Goal: Transaction & Acquisition: Purchase product/service

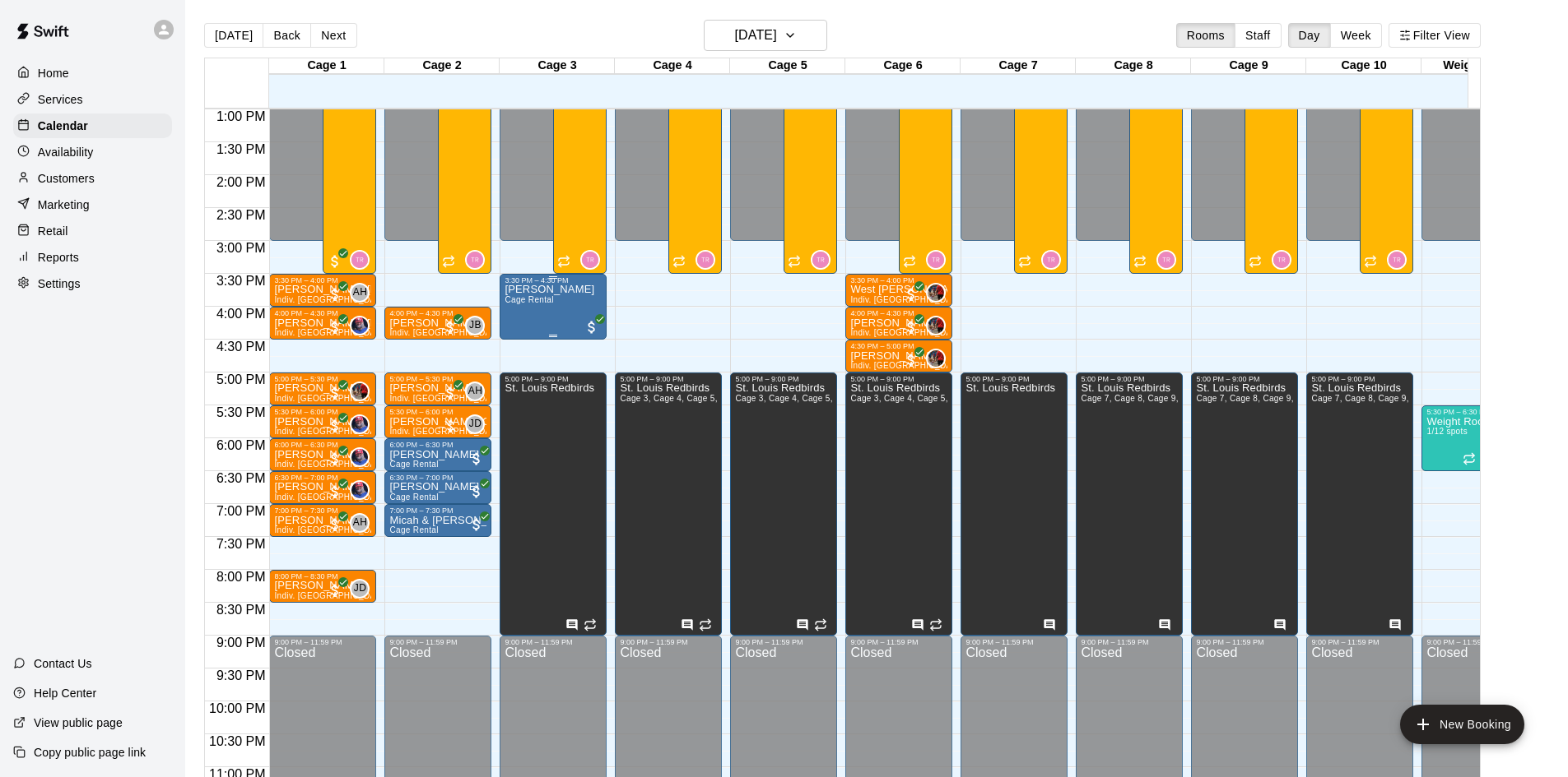
scroll to position [884, 0]
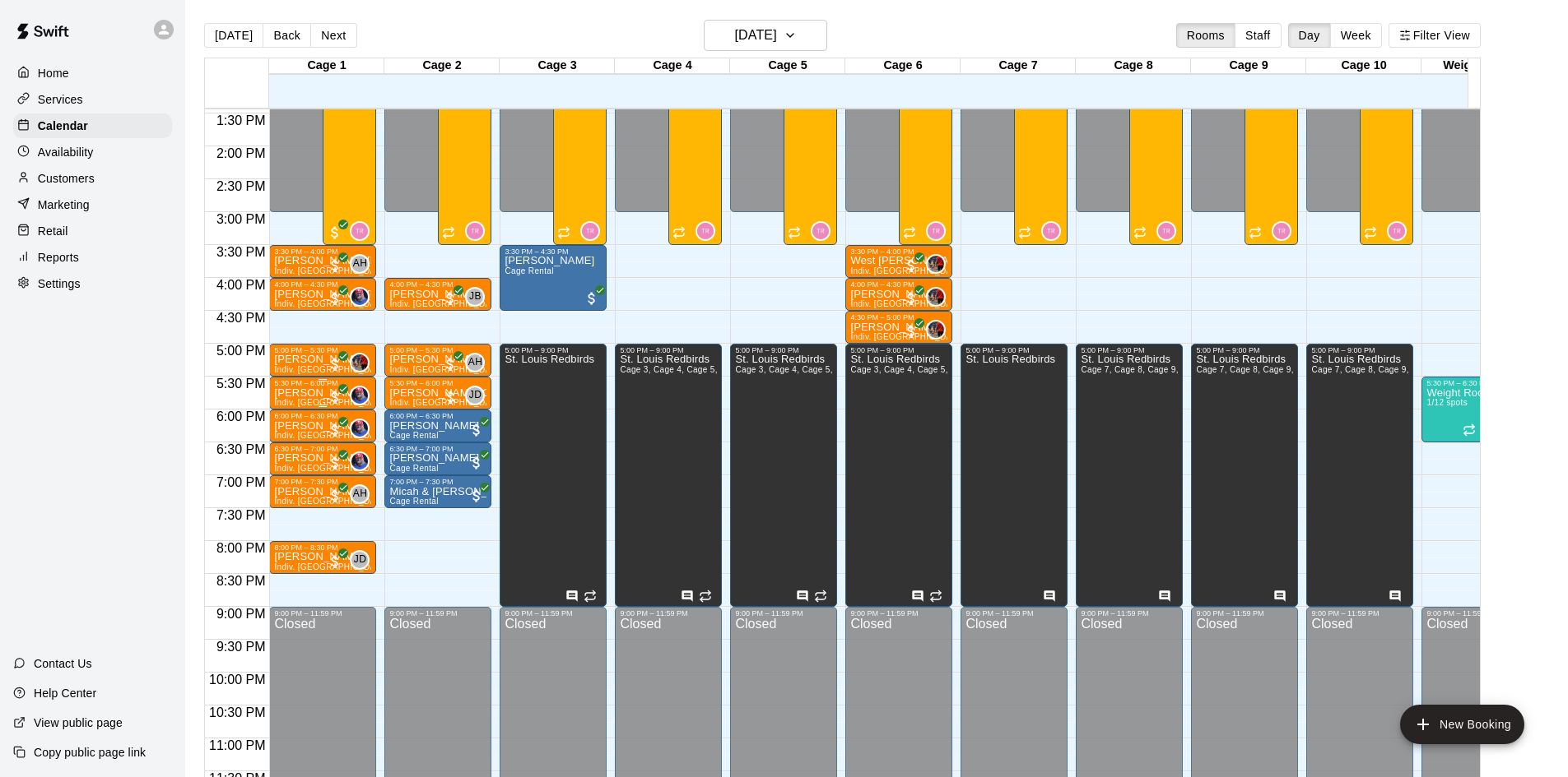
click at [308, 393] on p "[PERSON_NAME]" at bounding box center [323, 393] width 98 height 0
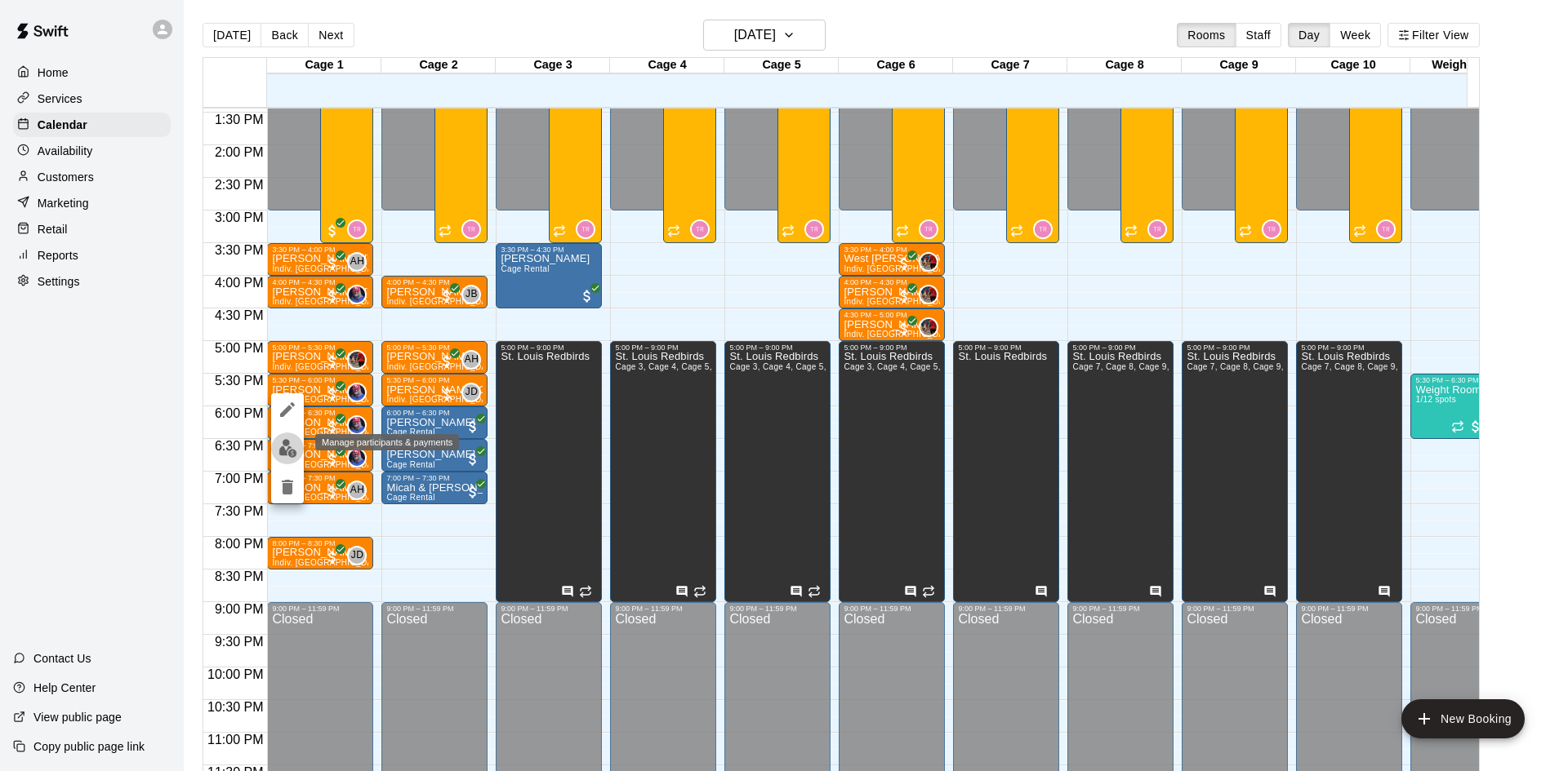
click at [282, 454] on img "edit" at bounding box center [288, 449] width 19 height 19
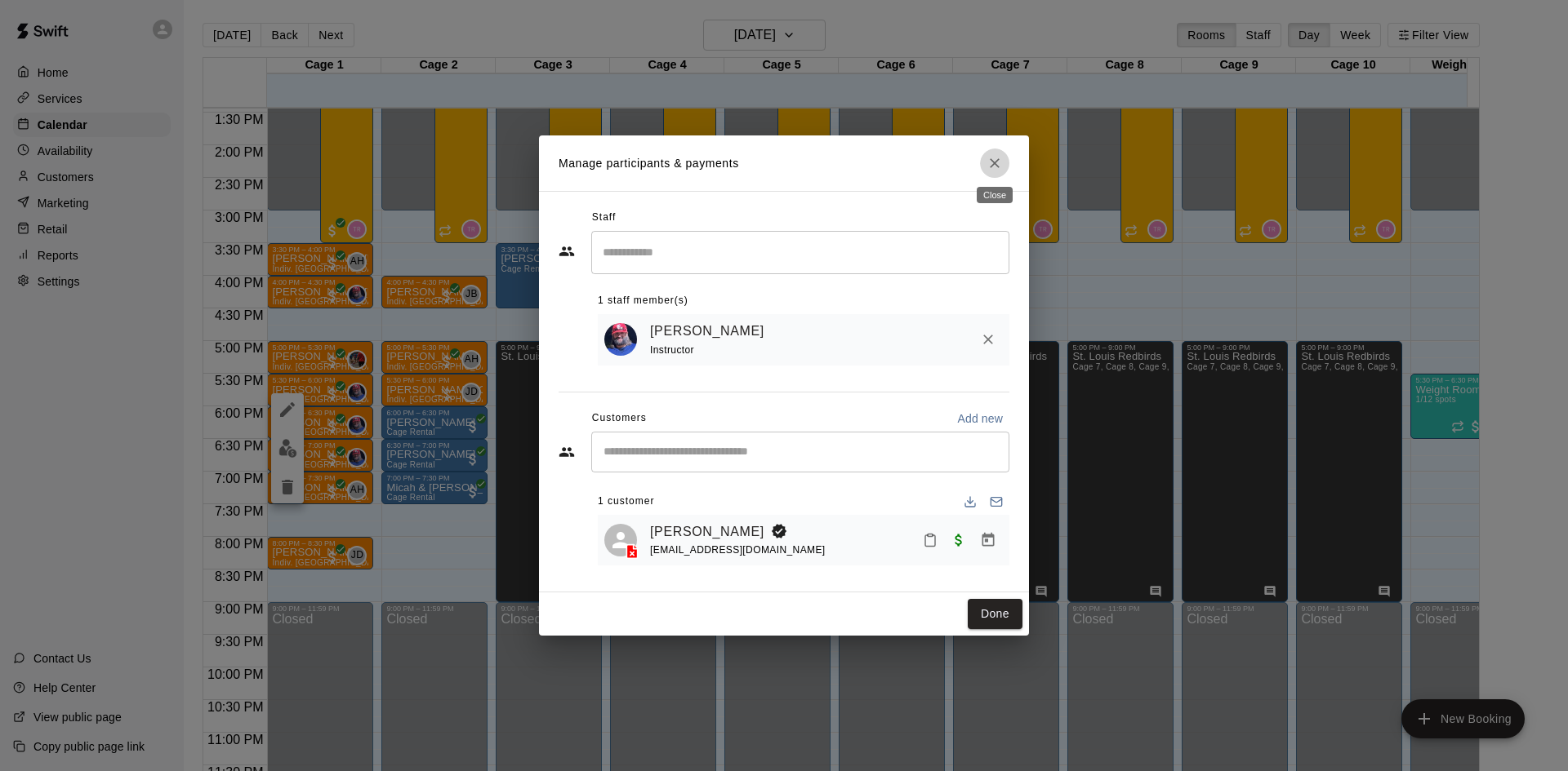
drag, startPoint x: 997, startPoint y: 161, endPoint x: 983, endPoint y: 164, distance: 14.3
click at [996, 161] on icon "Close" at bounding box center [994, 163] width 16 height 16
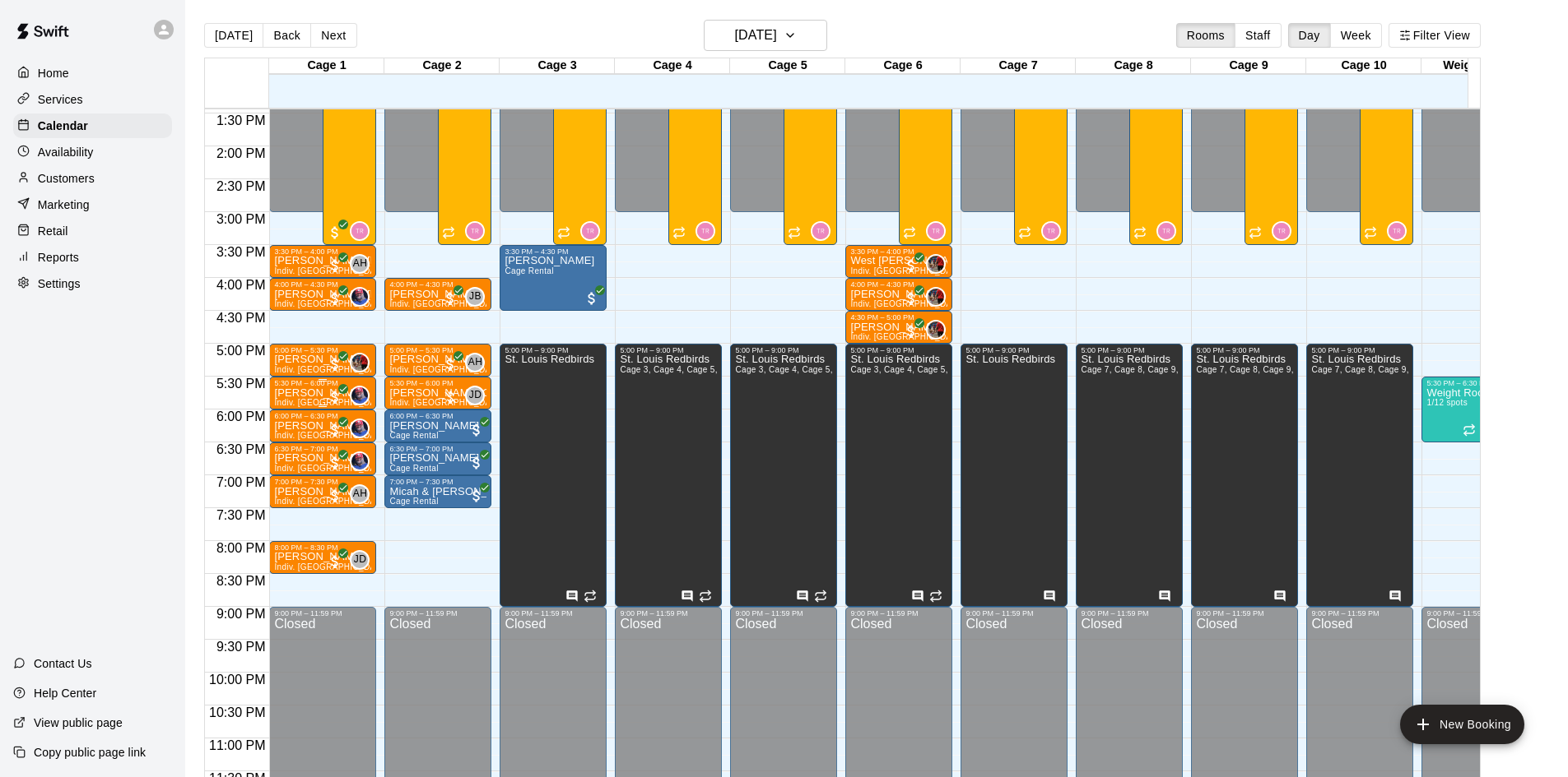
click at [318, 387] on div "5:30 PM – 6:00 PM" at bounding box center [323, 383] width 98 height 8
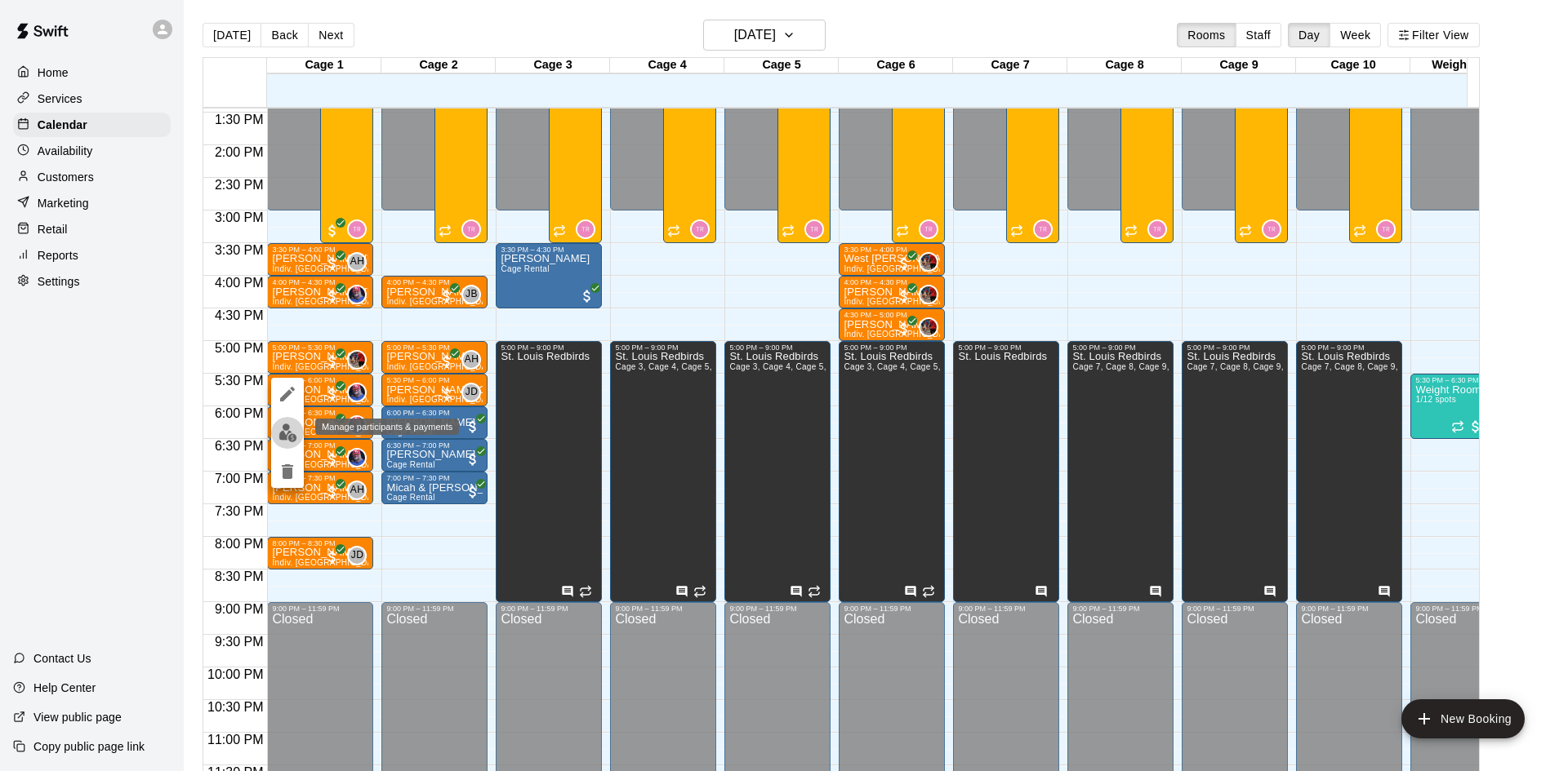
click at [287, 430] on img "edit" at bounding box center [288, 433] width 19 height 19
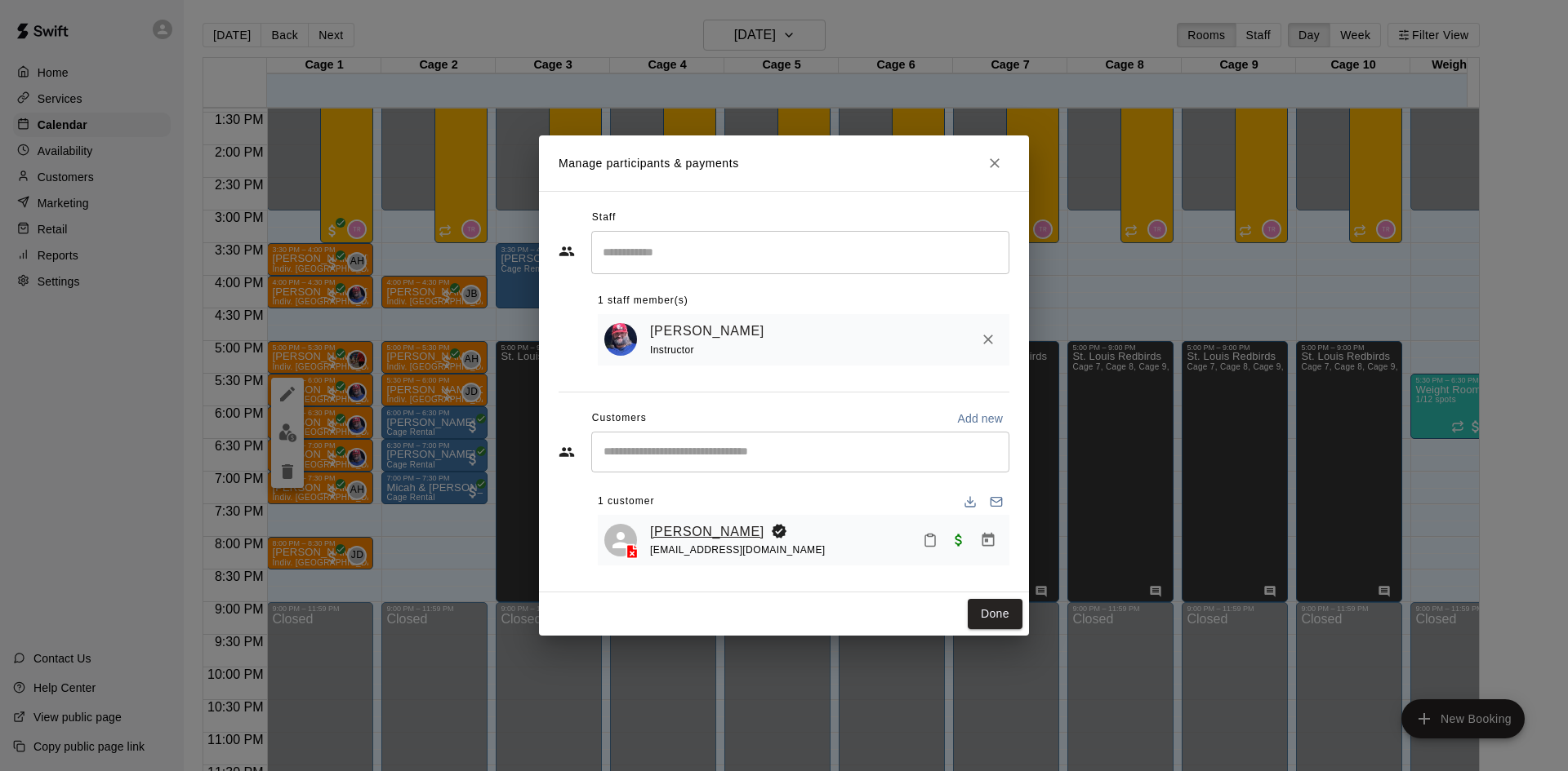
click at [706, 534] on link "[PERSON_NAME]" at bounding box center [707, 532] width 114 height 22
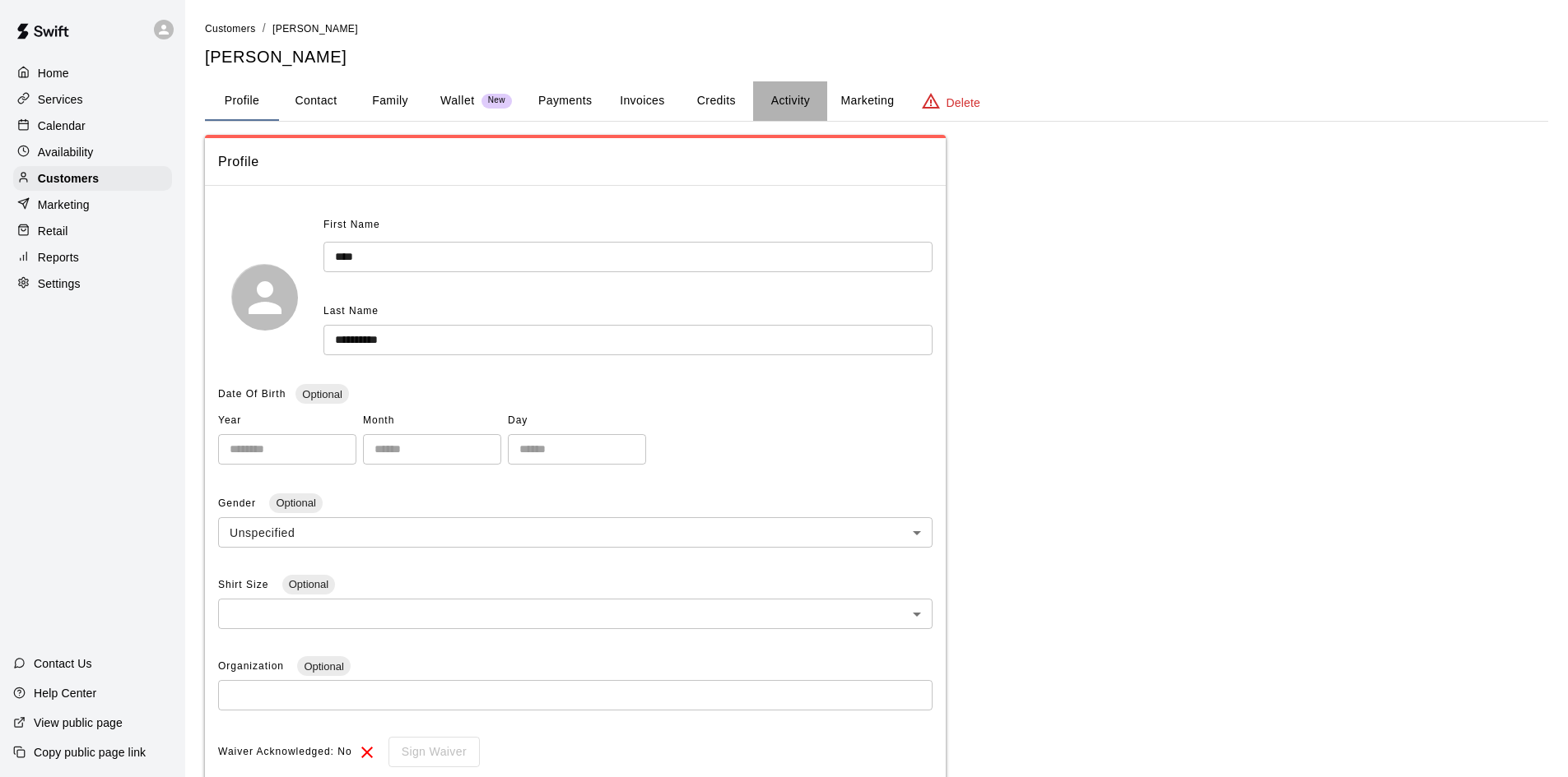
click at [786, 99] on button "Activity" at bounding box center [790, 101] width 74 height 39
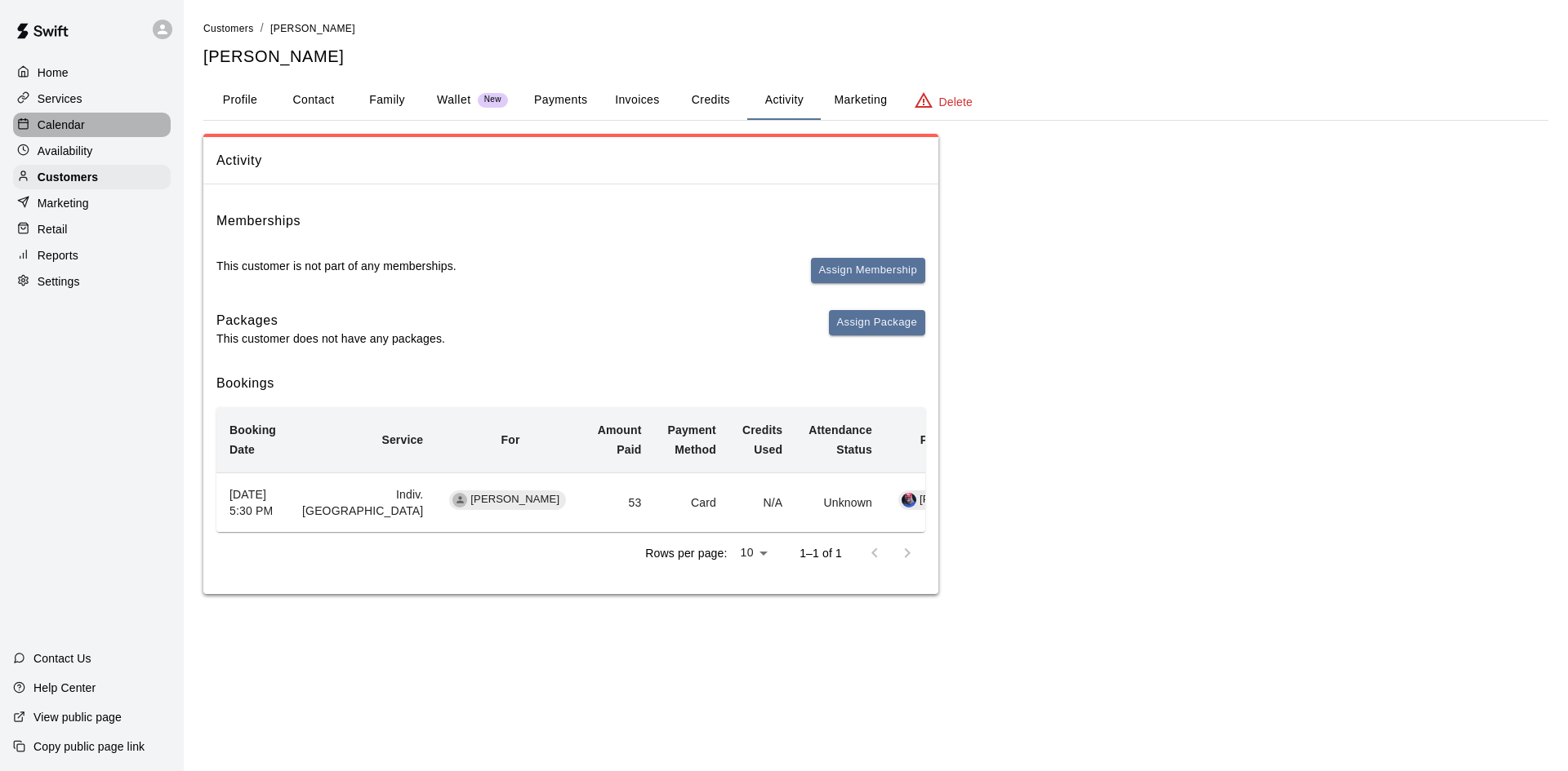
click at [63, 125] on p "Calendar" at bounding box center [60, 124] width 48 height 16
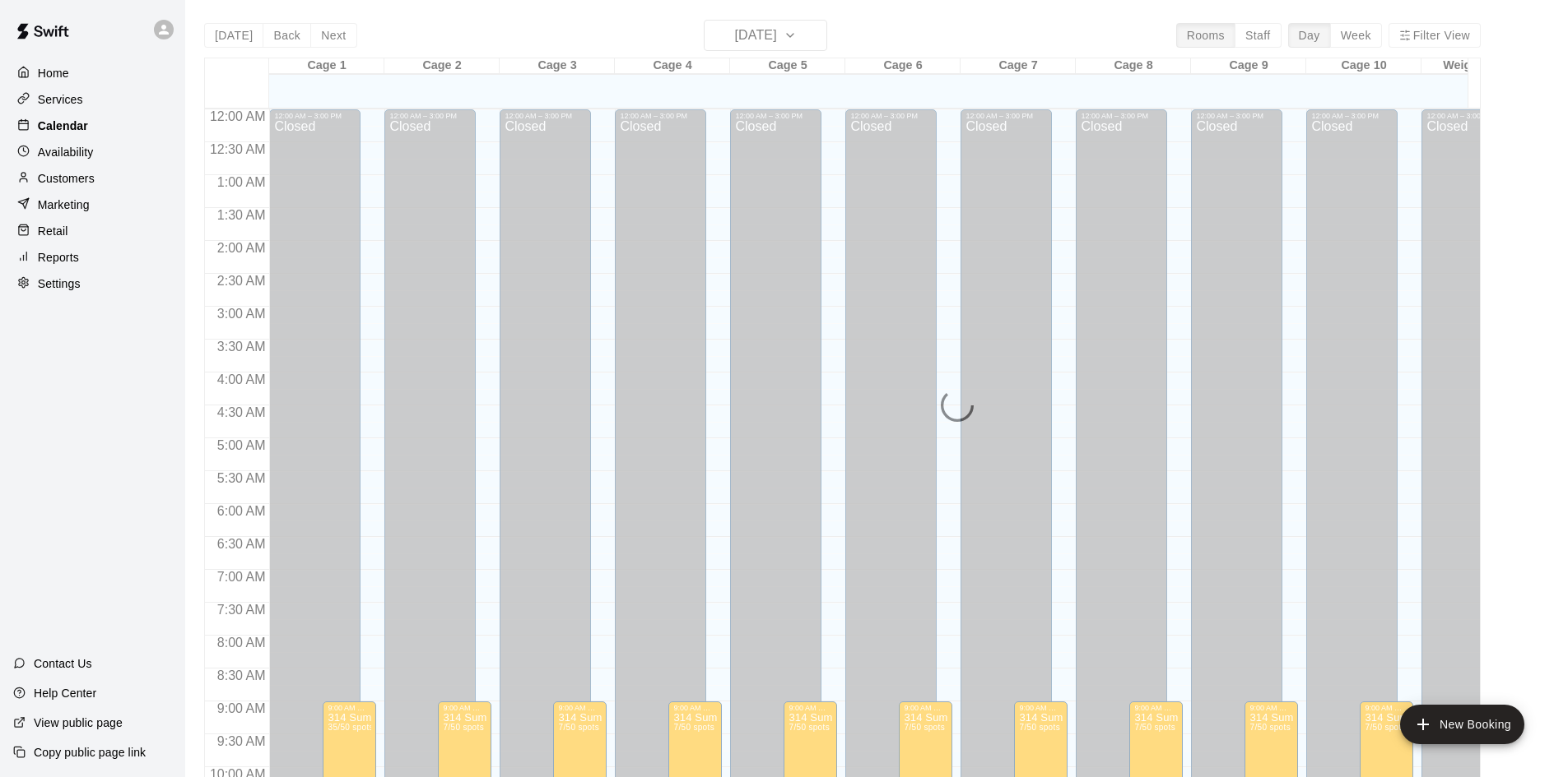
scroll to position [759, 0]
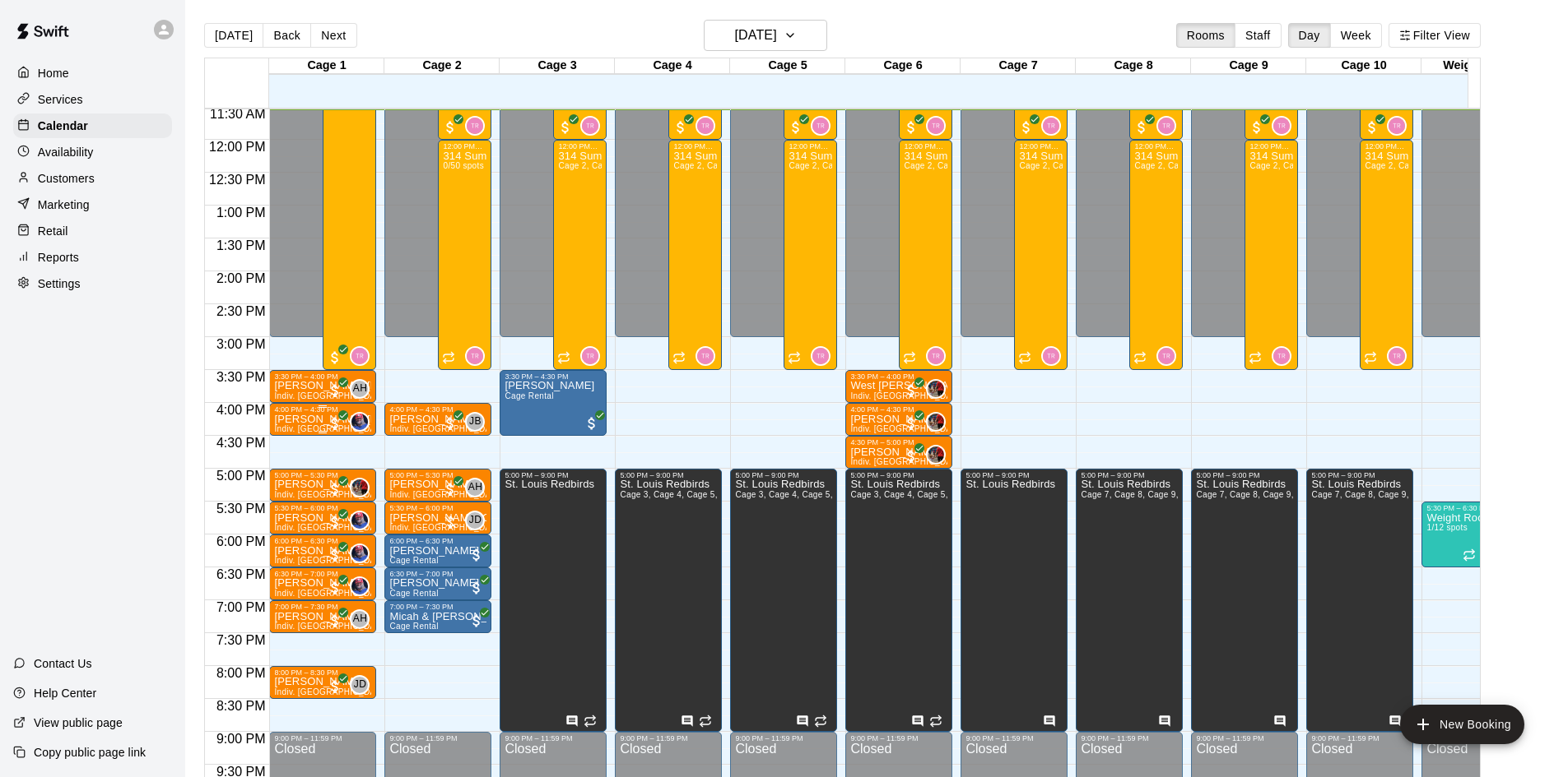
click at [312, 429] on span "Indiv. [GEOGRAPHIC_DATA]" at bounding box center [331, 429] width 113 height 9
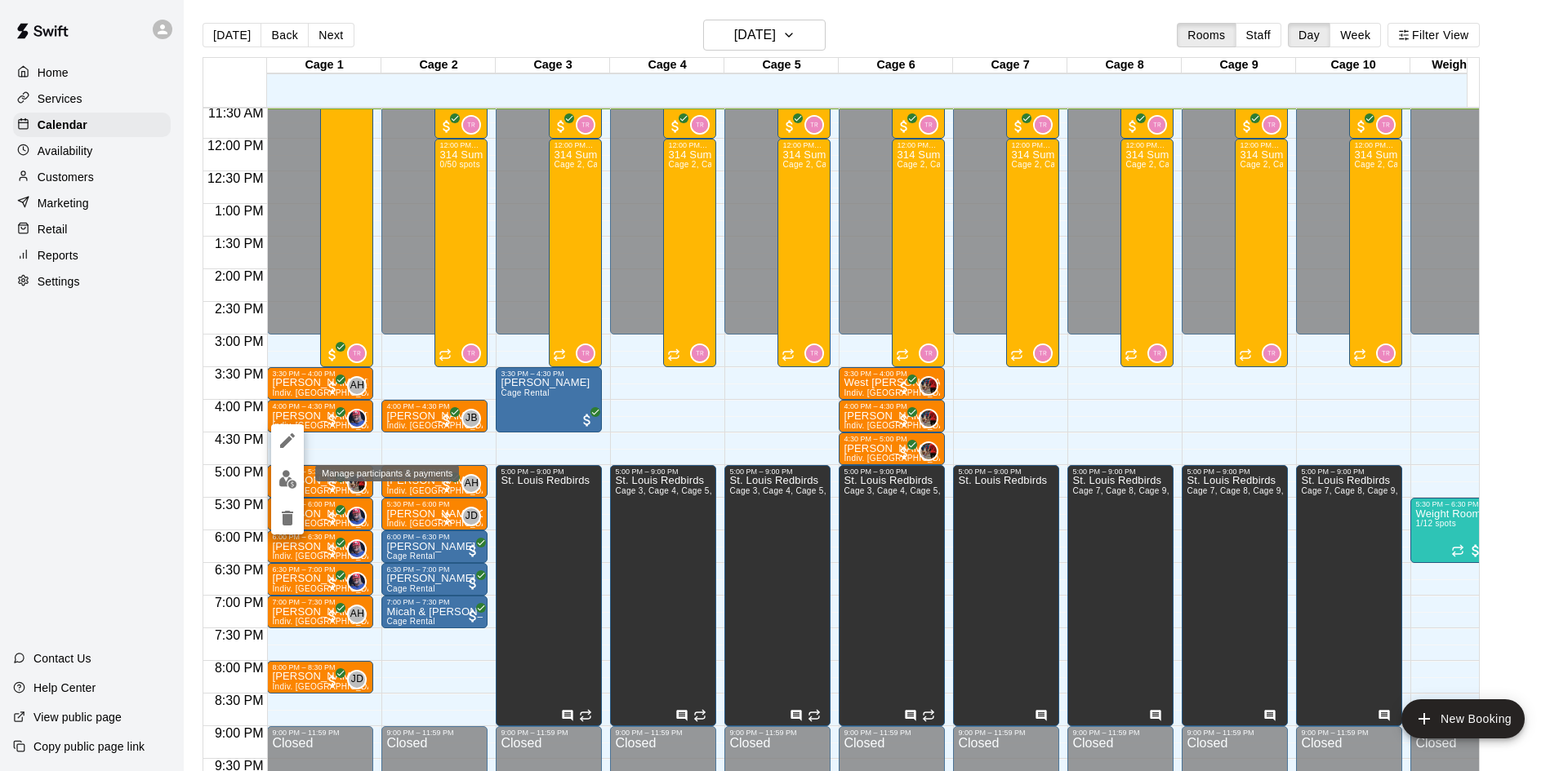
click at [293, 484] on img "edit" at bounding box center [288, 479] width 19 height 19
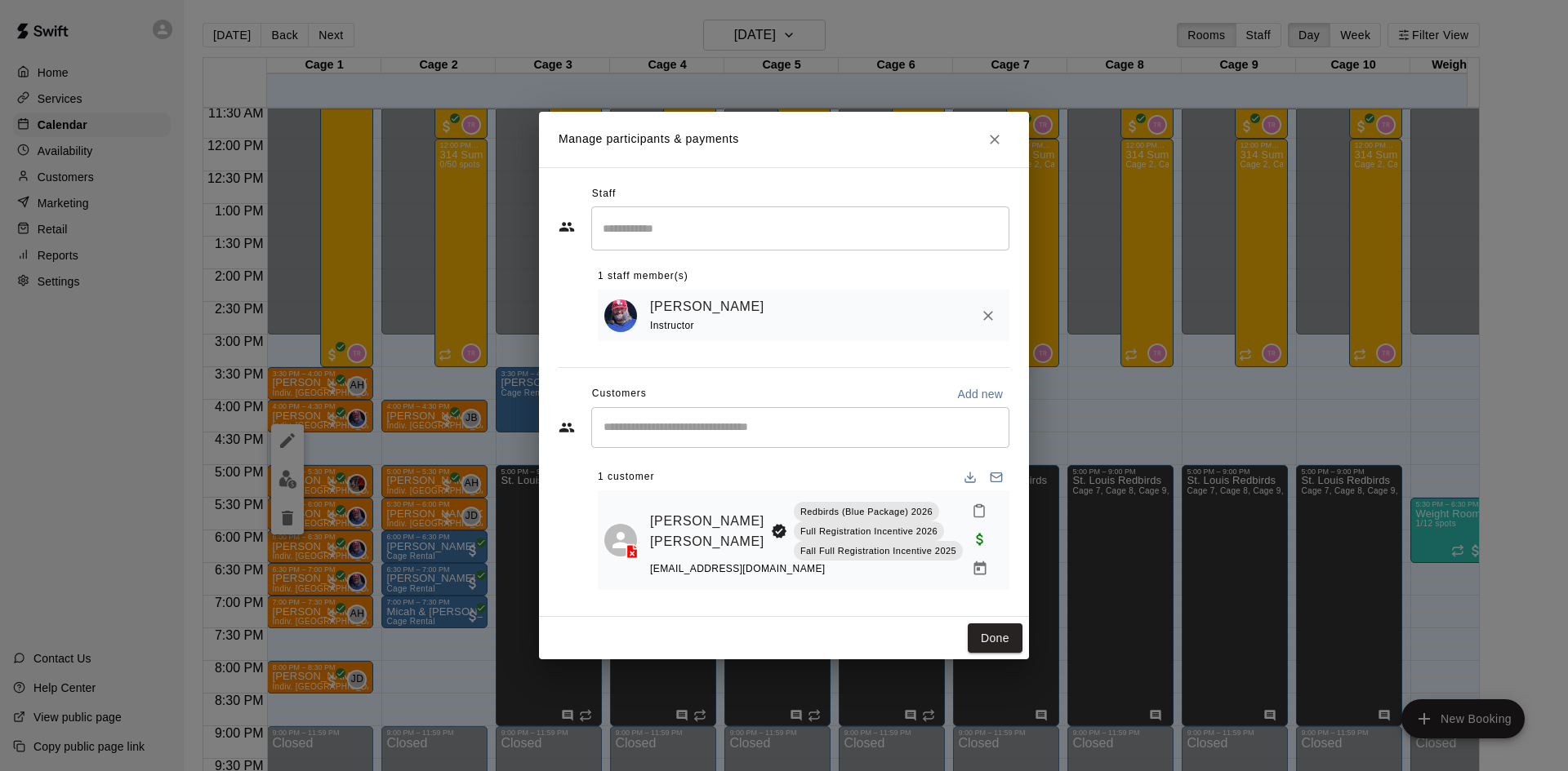
click at [997, 129] on button "Close" at bounding box center [994, 140] width 29 height 29
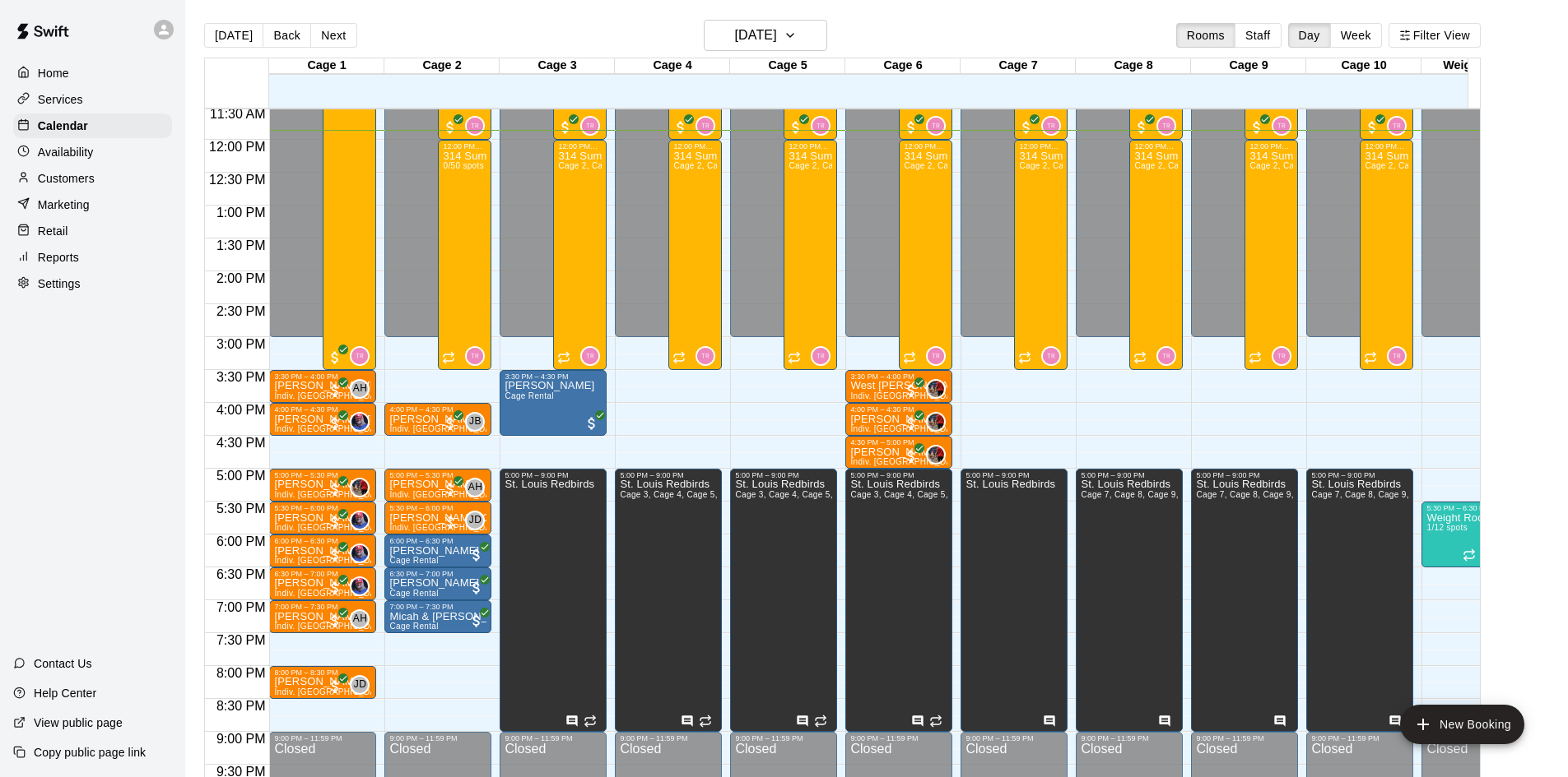
click at [72, 232] on div "Retail" at bounding box center [92, 231] width 158 height 24
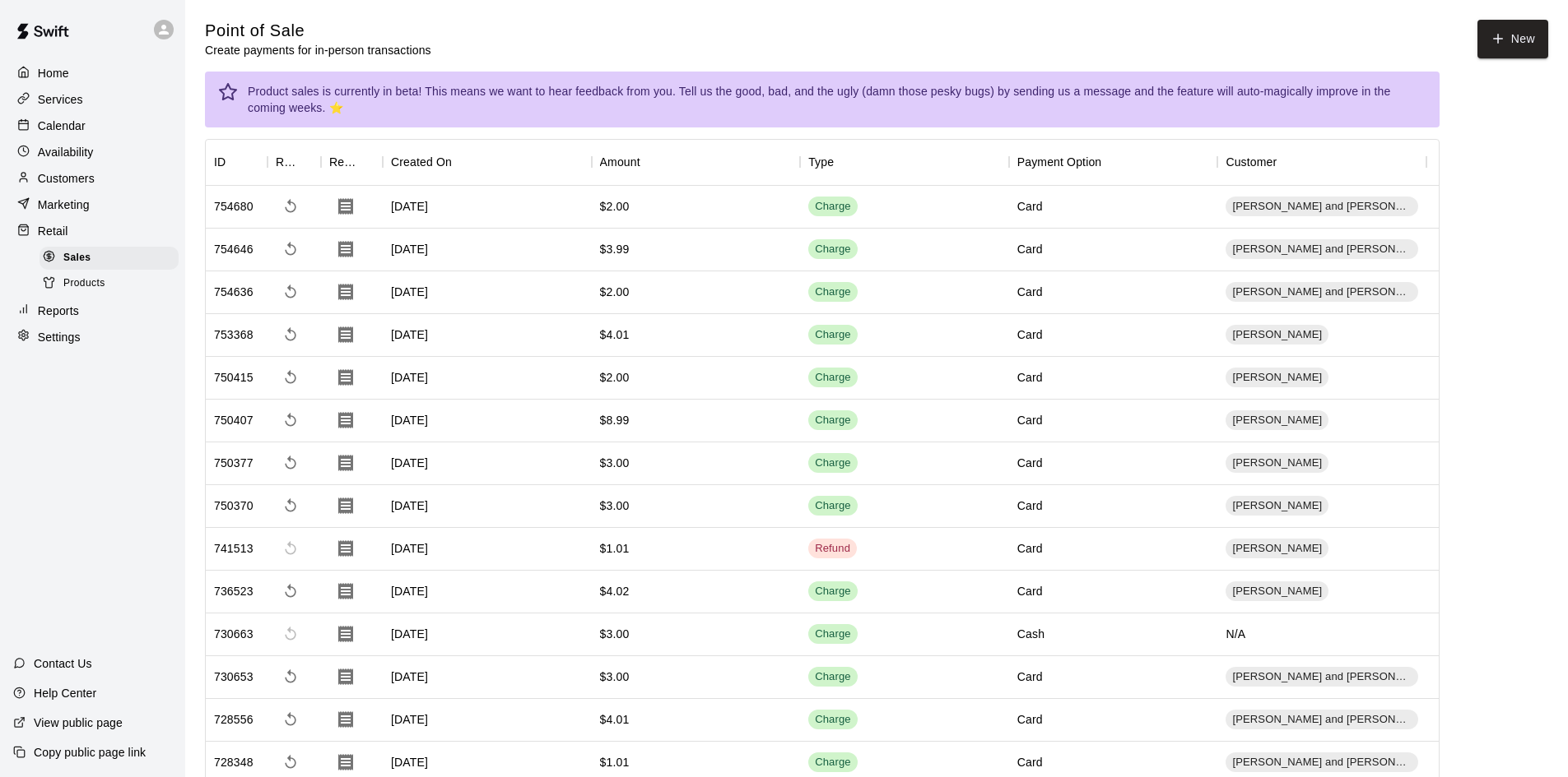
click at [99, 285] on span "Products" at bounding box center [84, 284] width 42 height 17
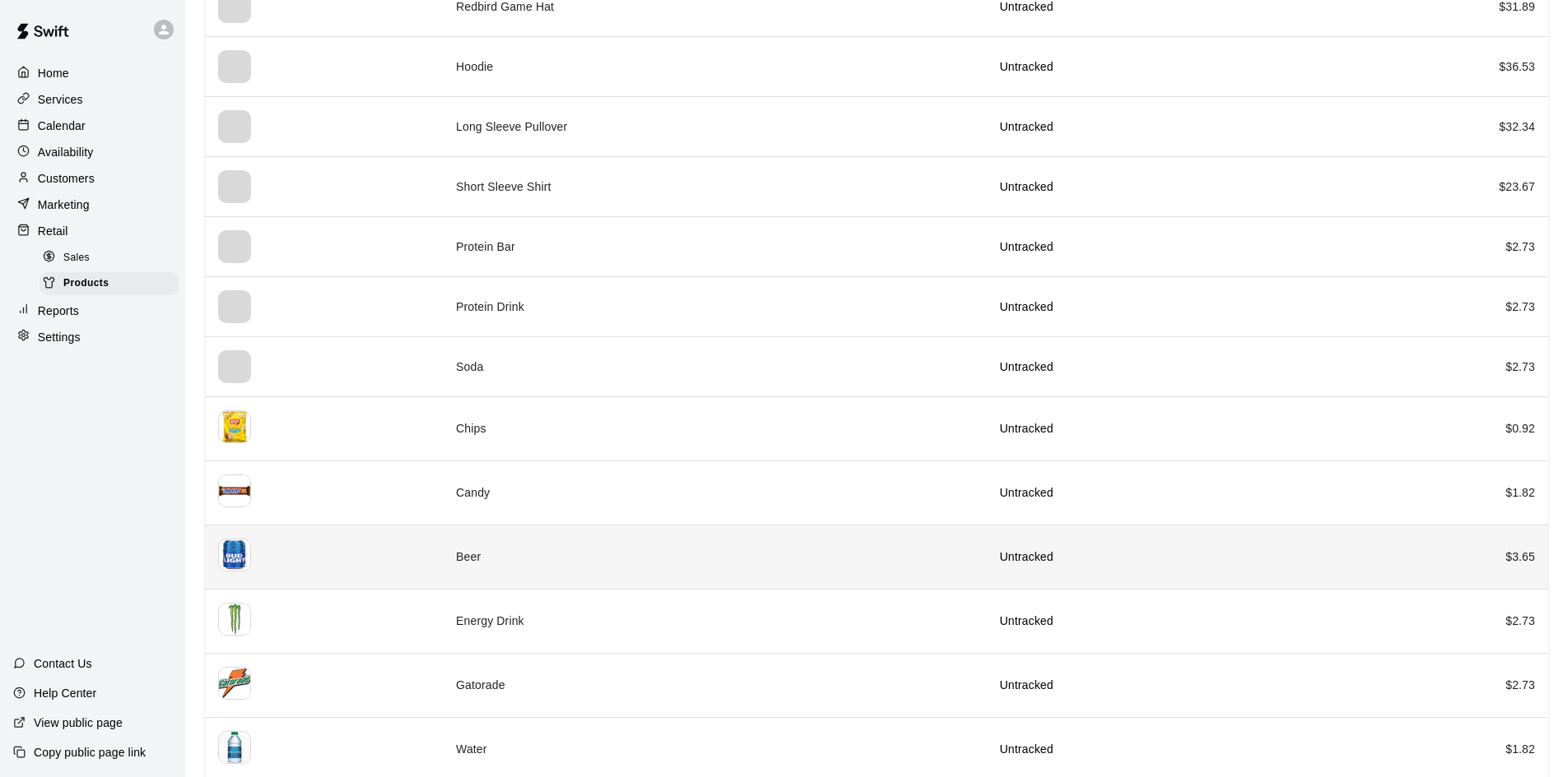
scroll to position [247, 0]
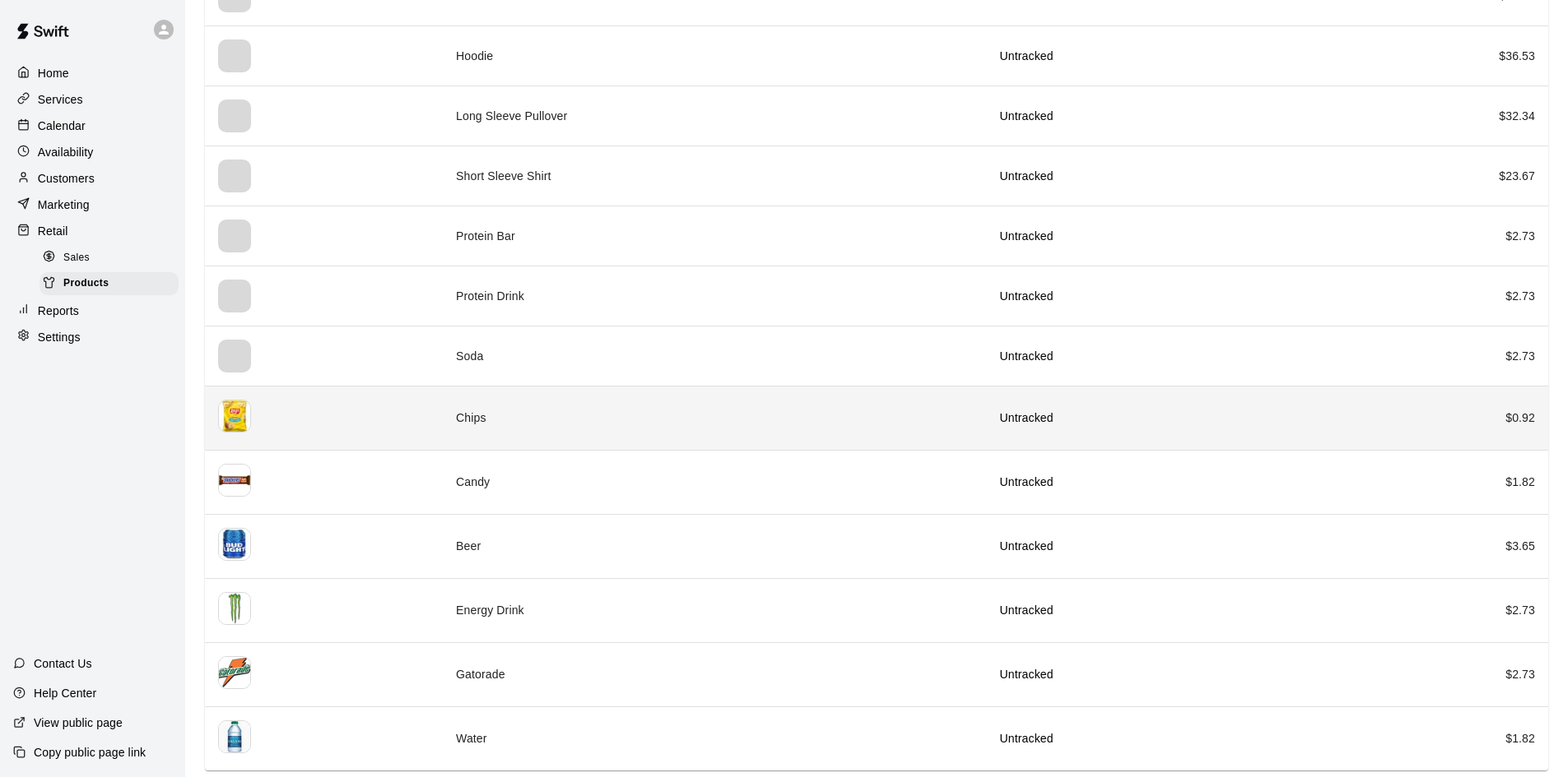
click at [491, 420] on td "Chips" at bounding box center [715, 418] width 543 height 64
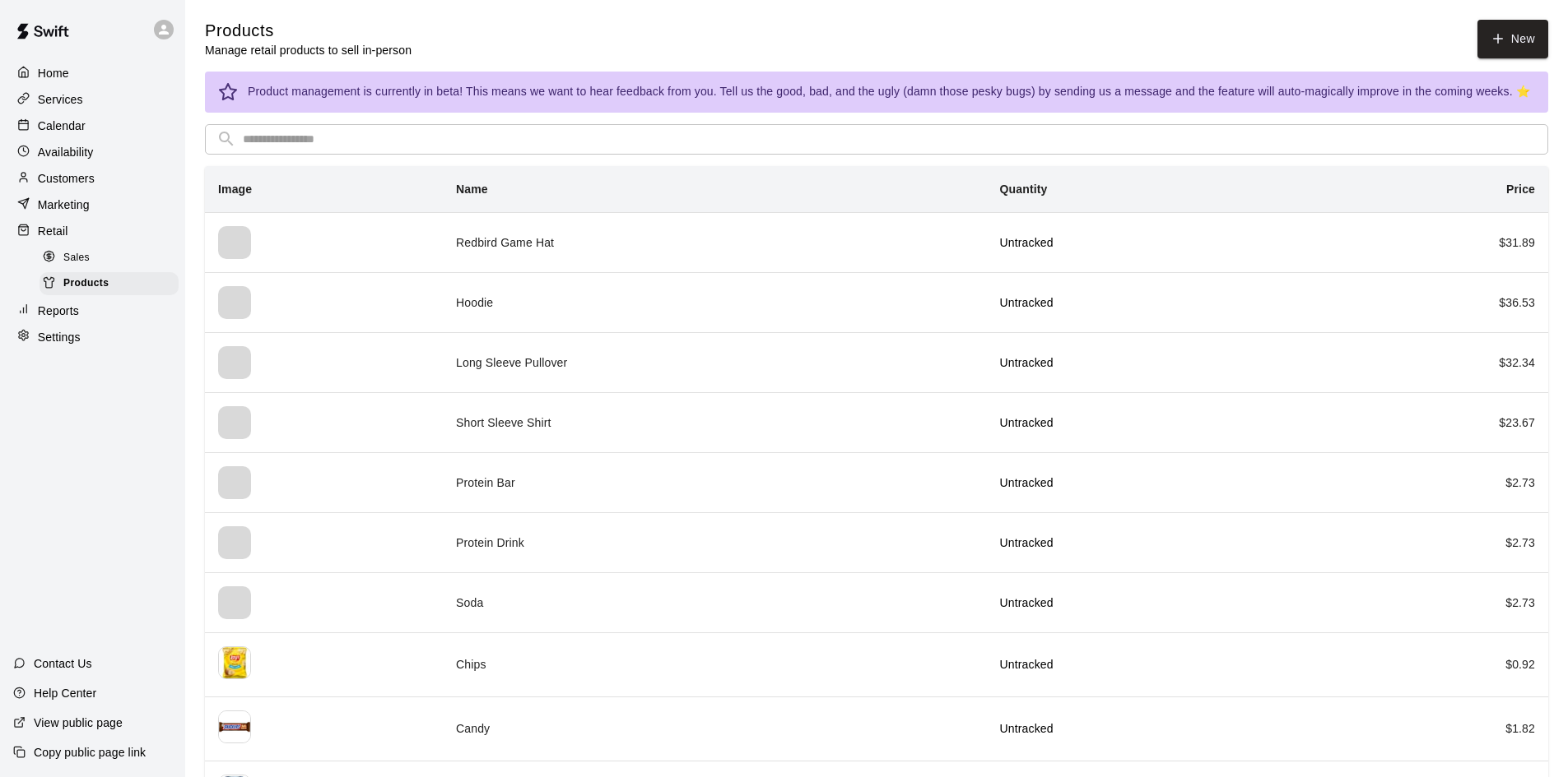
click at [52, 71] on p "Home" at bounding box center [53, 73] width 31 height 17
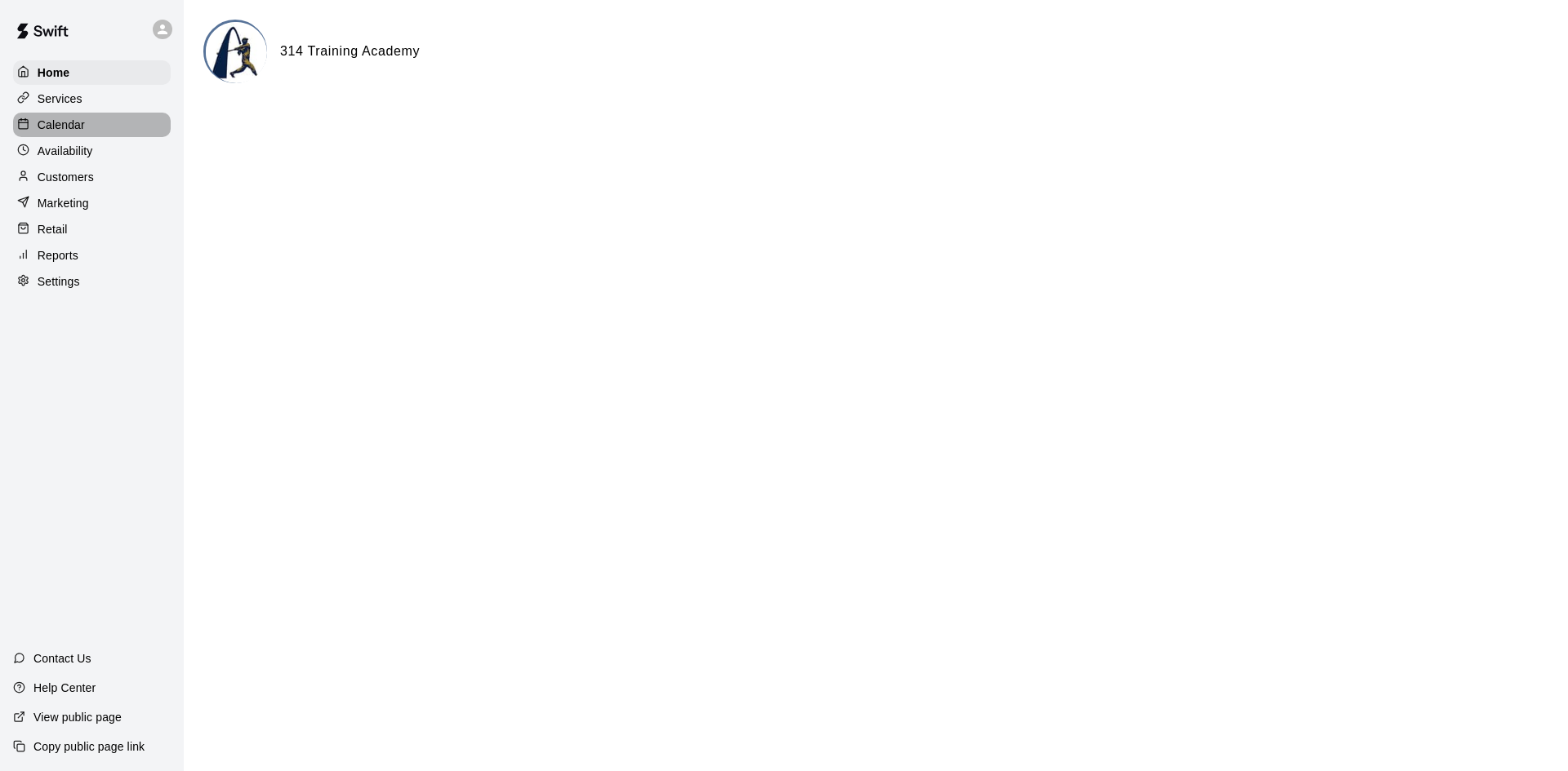
click at [66, 125] on p "Calendar" at bounding box center [60, 124] width 48 height 16
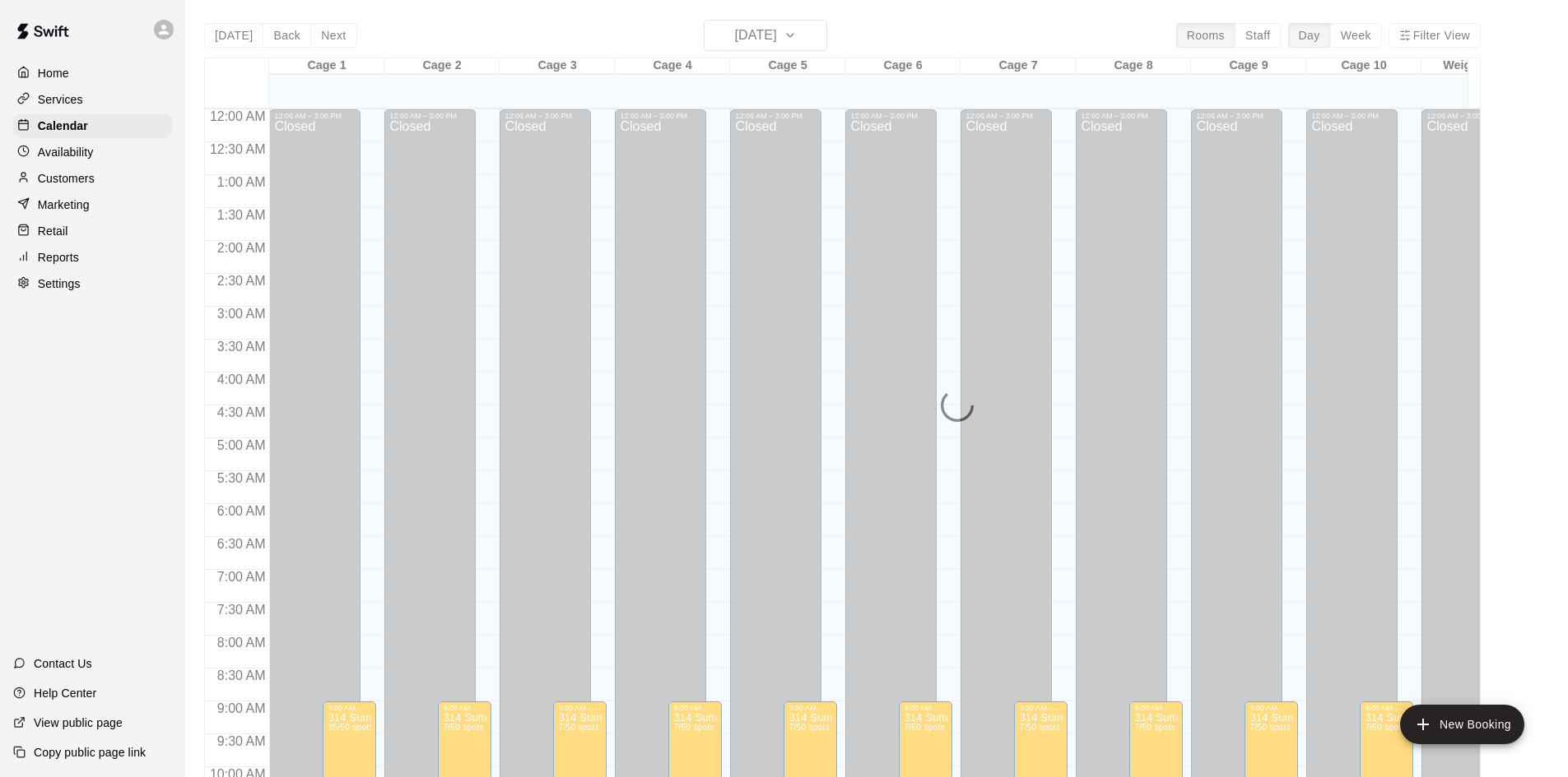
scroll to position [785, 0]
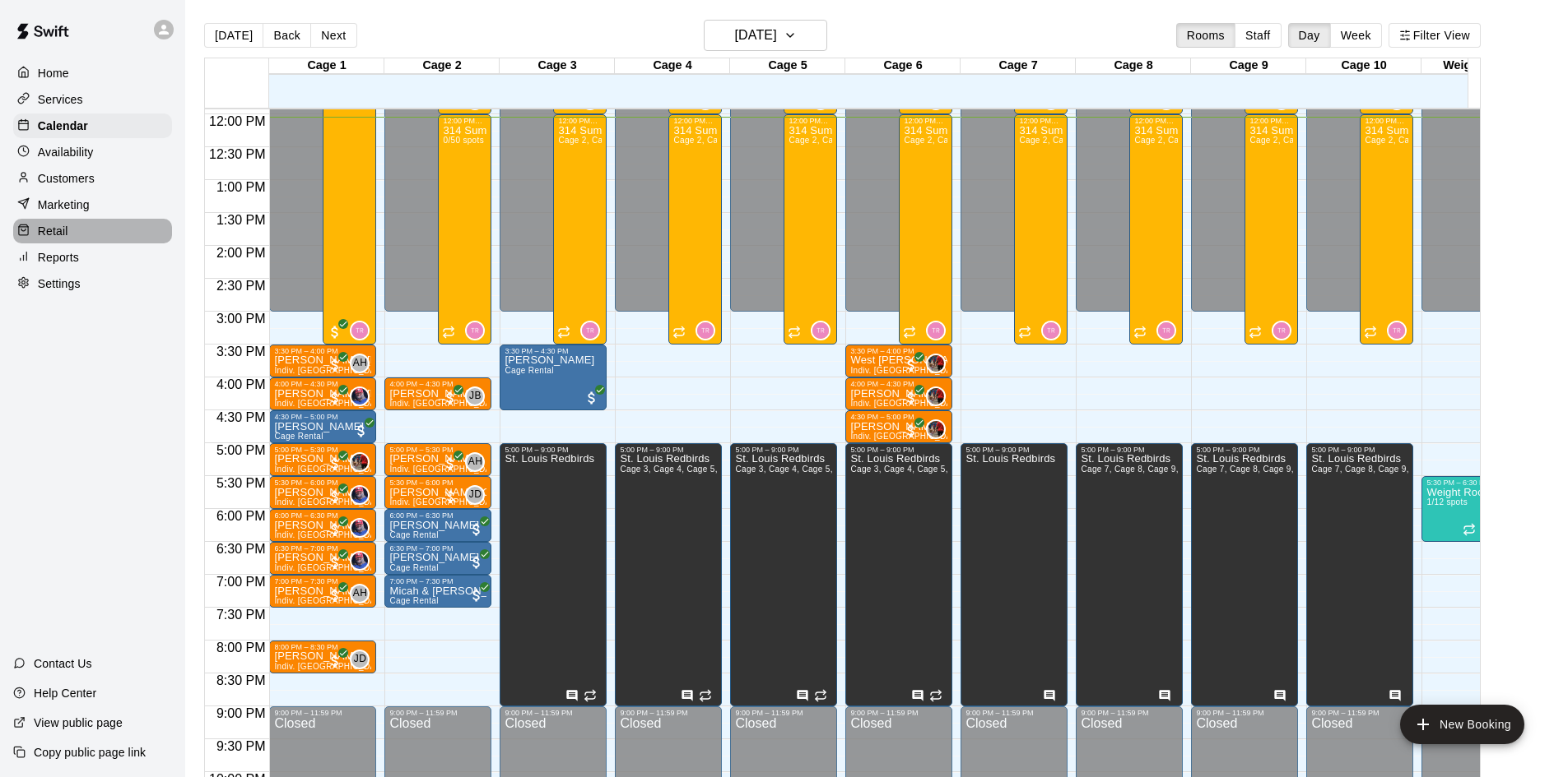
click at [86, 237] on div "Retail" at bounding box center [92, 231] width 158 height 24
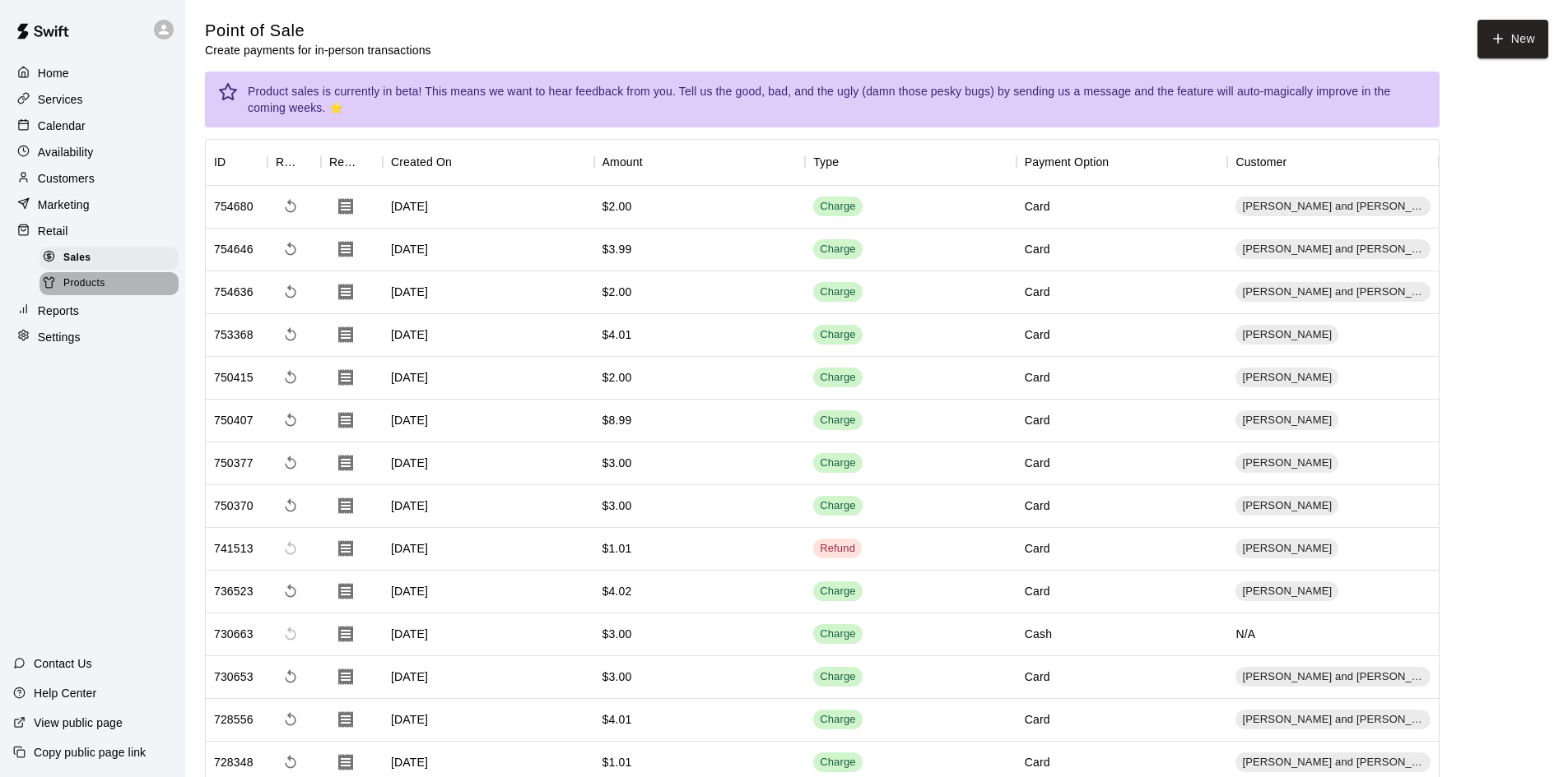
click at [92, 290] on span "Products" at bounding box center [84, 284] width 42 height 17
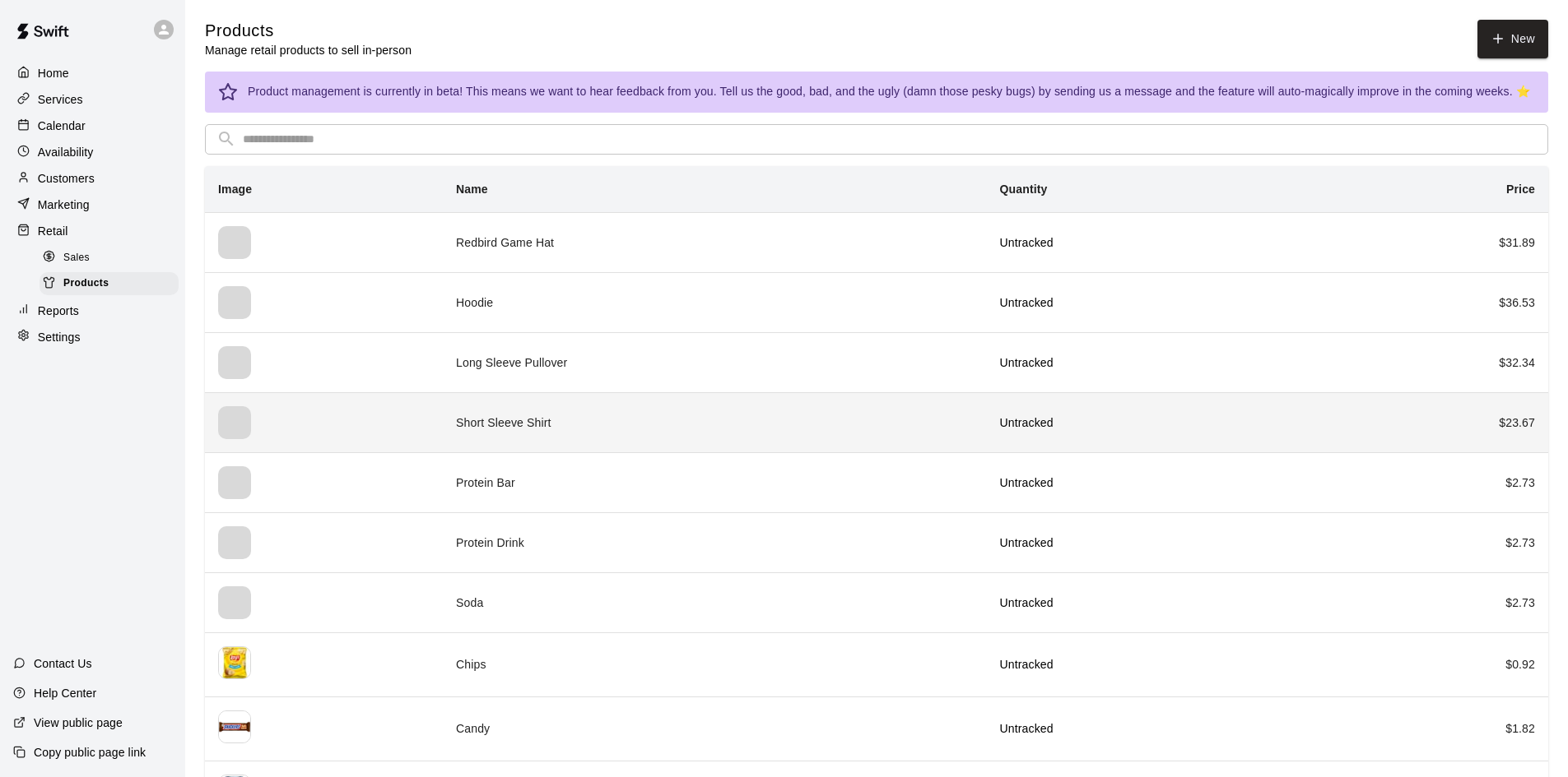
click at [542, 413] on td "Short Sleeve Shirt" at bounding box center [715, 422] width 543 height 60
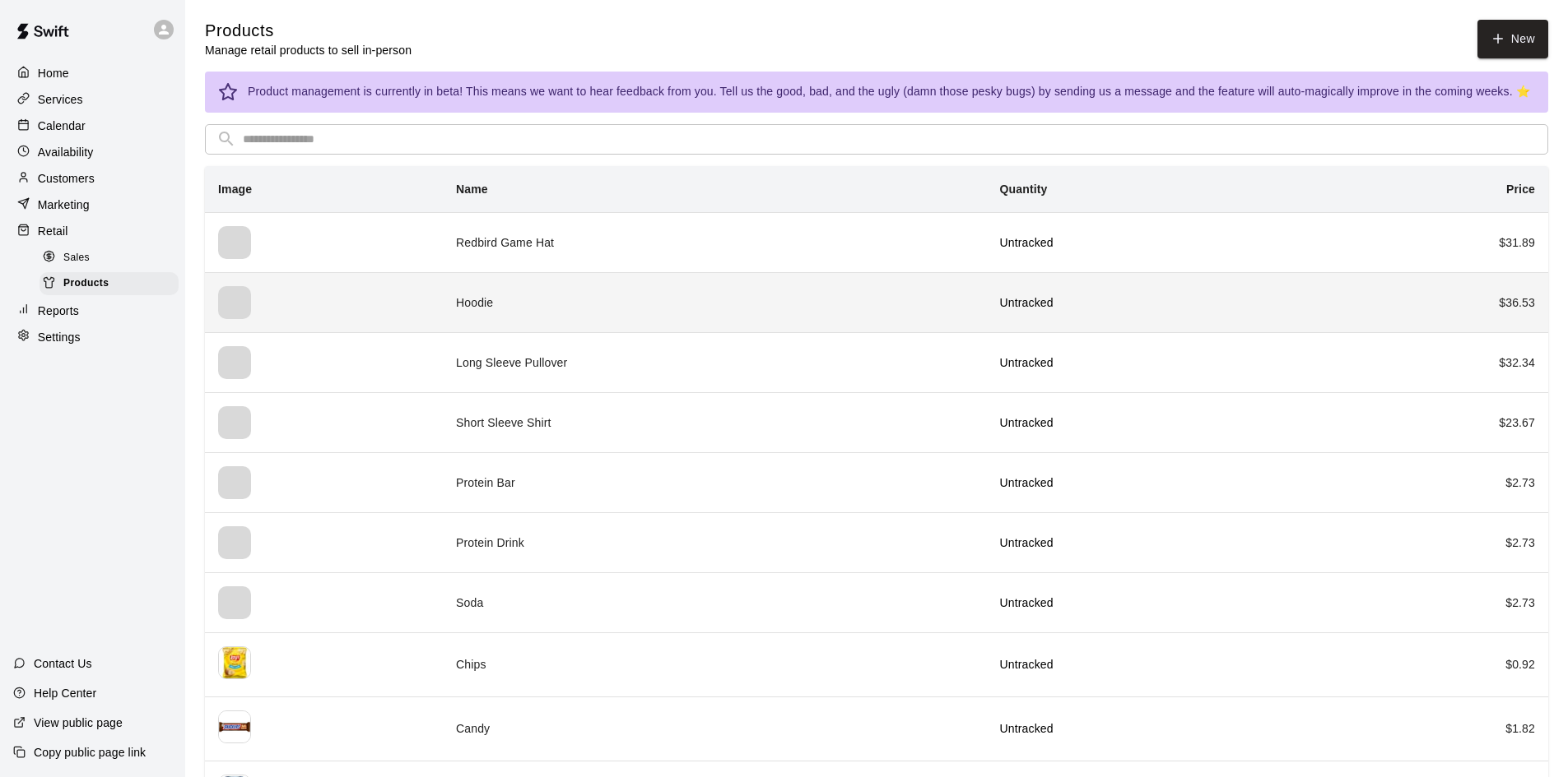
click at [644, 291] on td "Hoodie" at bounding box center [715, 302] width 543 height 60
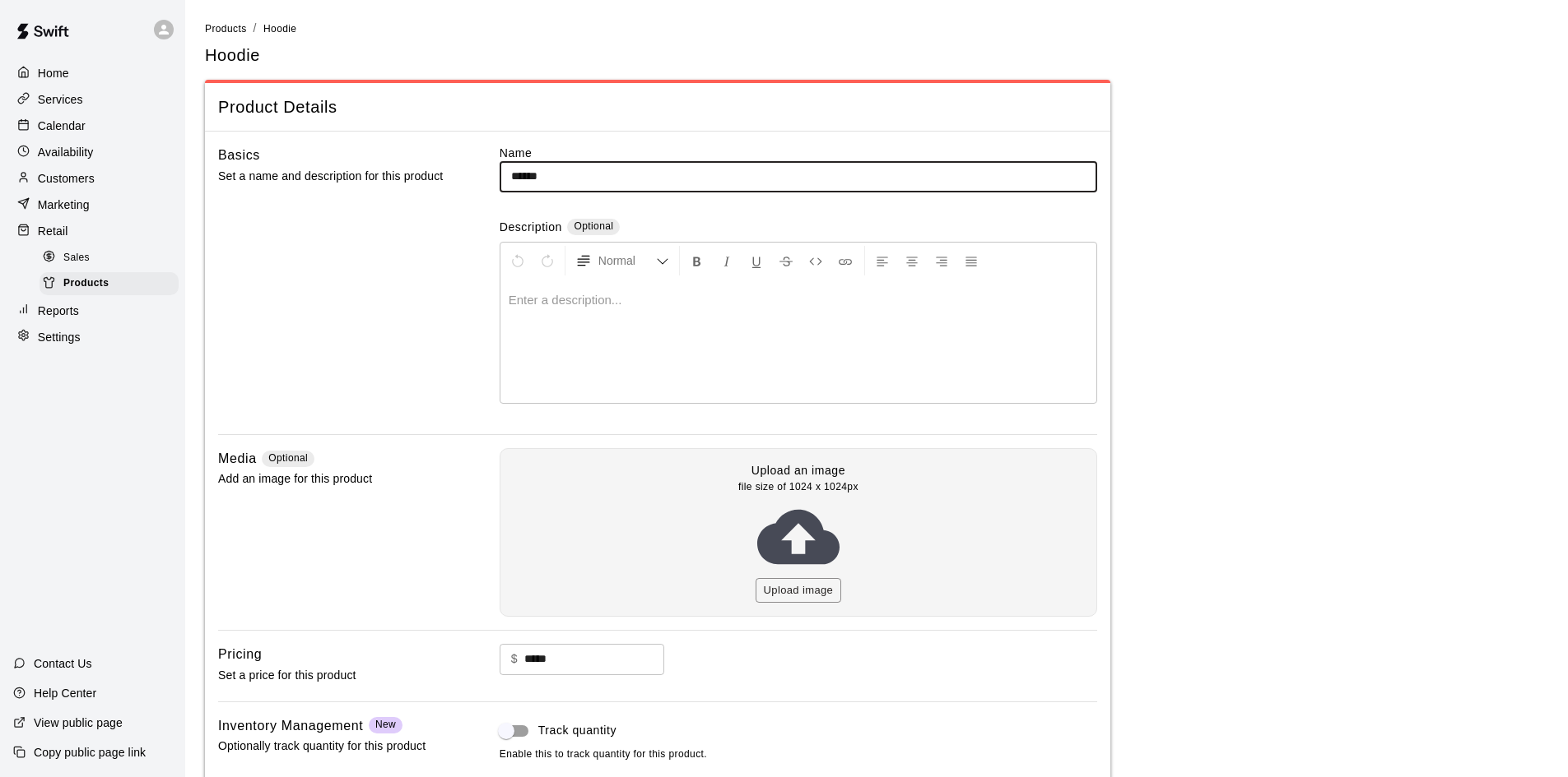
click at [1281, 427] on main "Products / Hoodie Hoodie Product Details Basics Set a name and description for …" at bounding box center [876, 452] width 1343 height 865
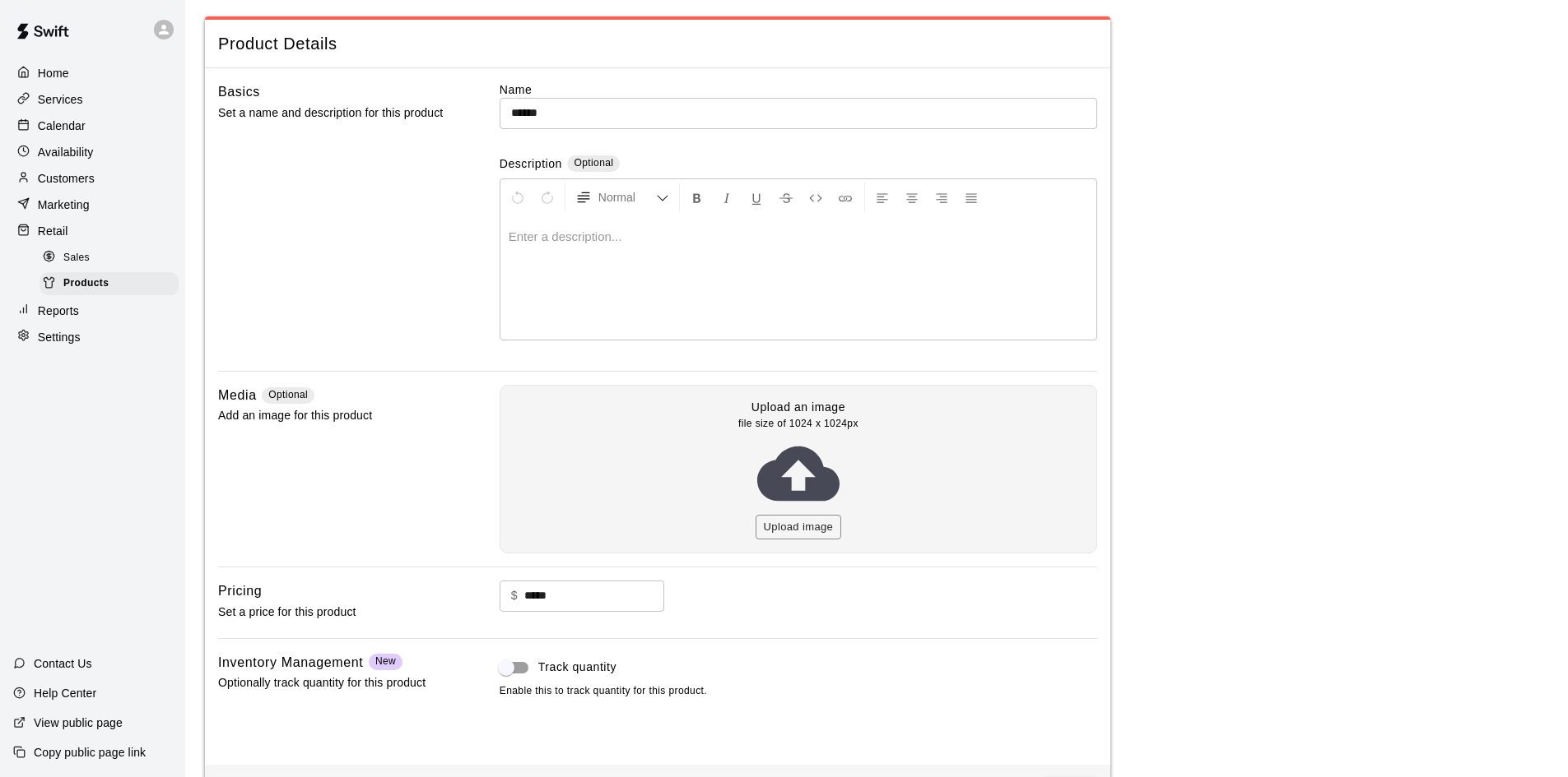
scroll to position [128, 0]
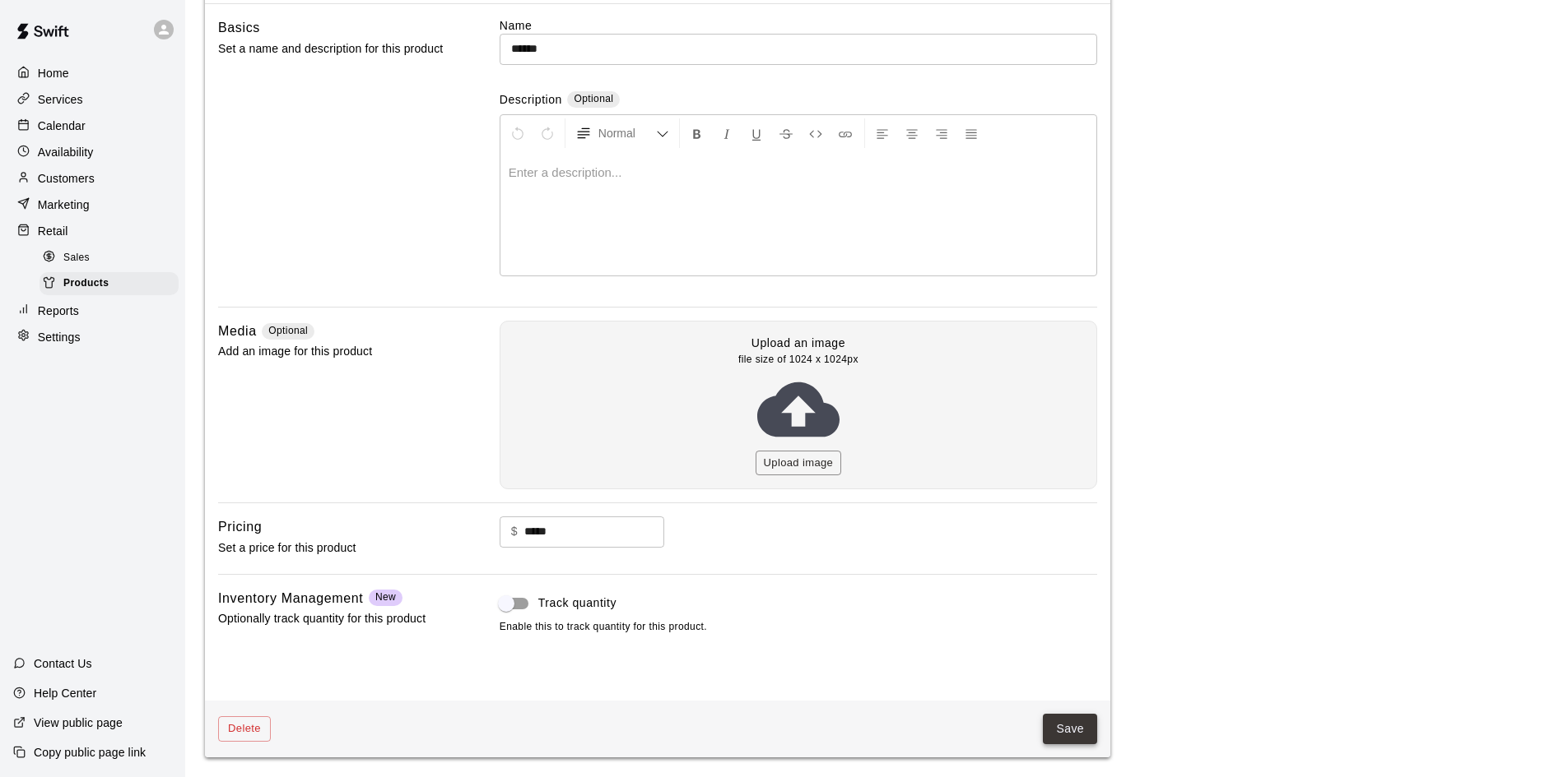
click at [1065, 735] on button "Save" at bounding box center [1070, 728] width 54 height 30
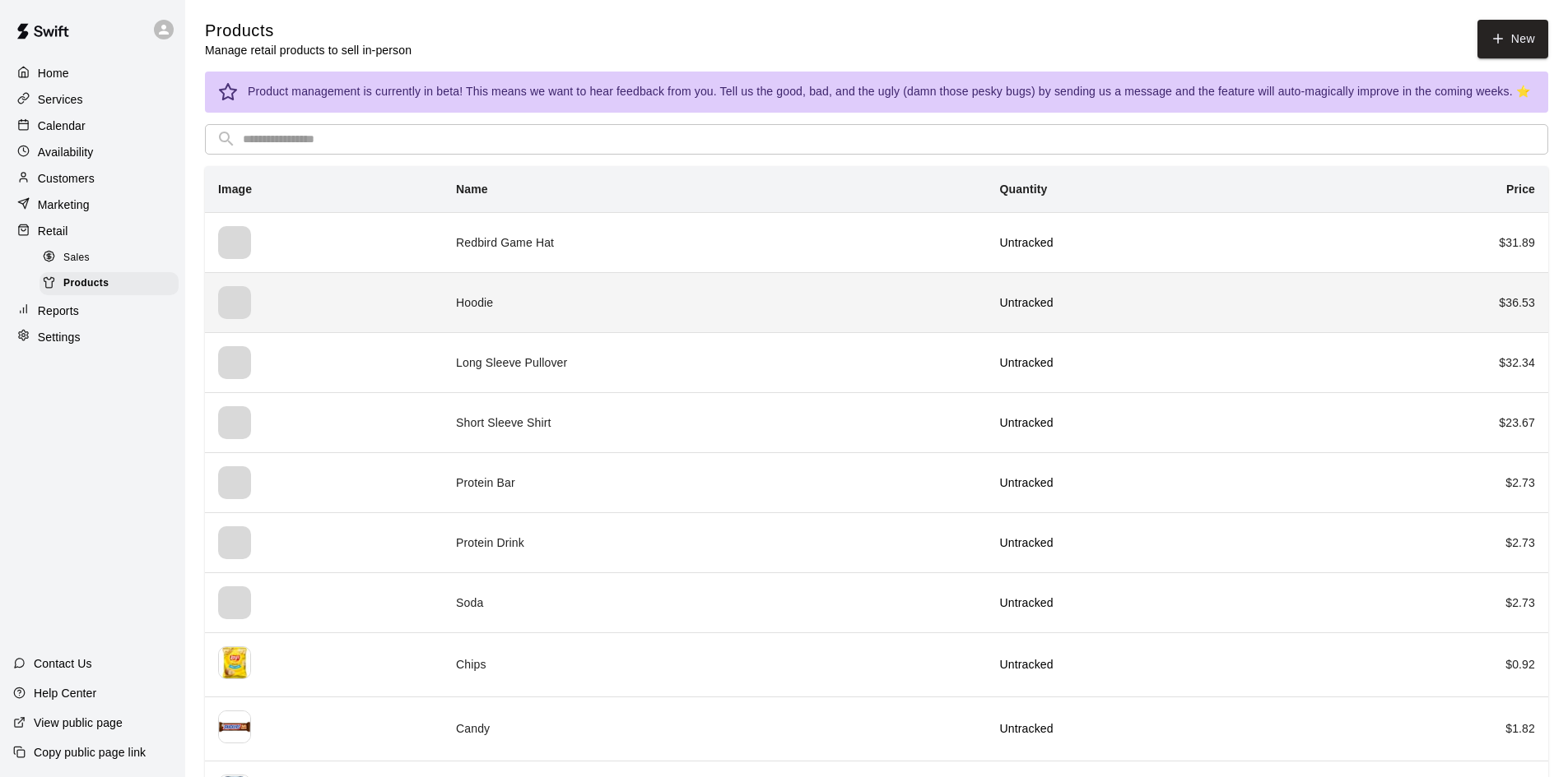
click at [245, 314] on div "simple table" at bounding box center [234, 303] width 33 height 33
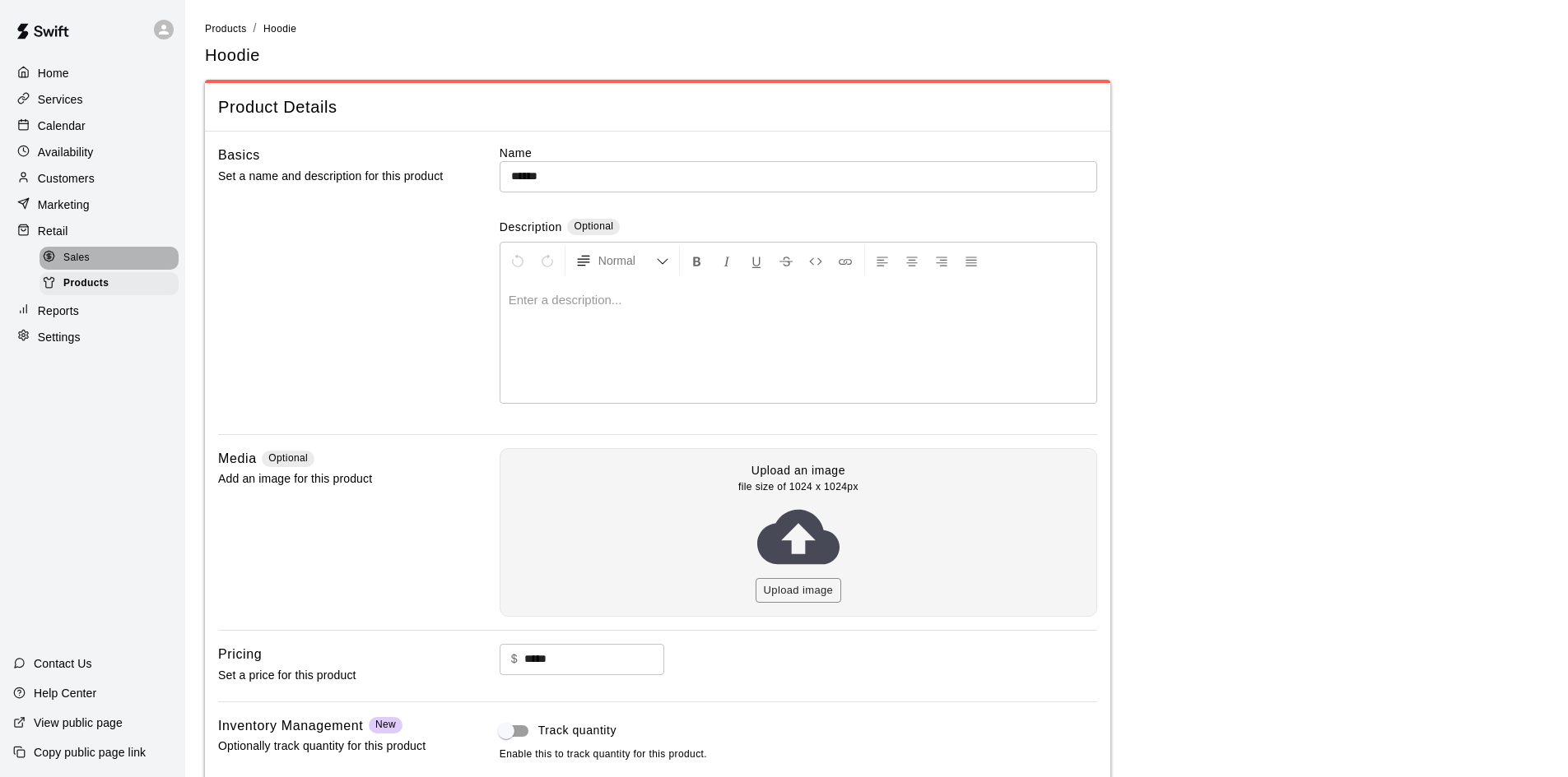
click at [68, 264] on span "Sales" at bounding box center [77, 258] width 26 height 17
click at [95, 210] on div "Marketing" at bounding box center [92, 204] width 158 height 24
click at [72, 258] on span "Sales" at bounding box center [77, 258] width 26 height 17
click at [96, 286] on span "Products" at bounding box center [86, 284] width 45 height 17
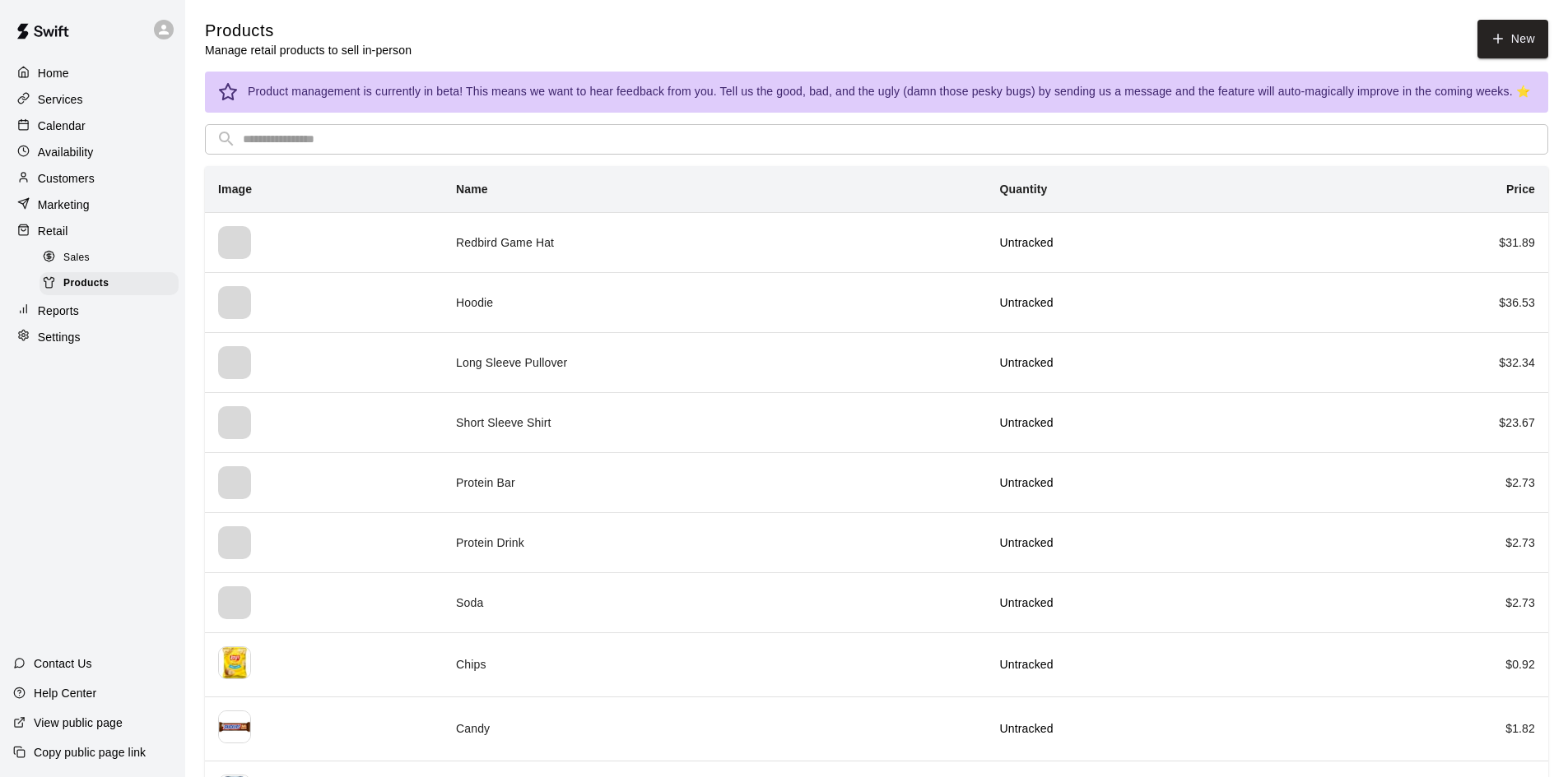
click at [102, 267] on div "Sales" at bounding box center [109, 258] width 139 height 23
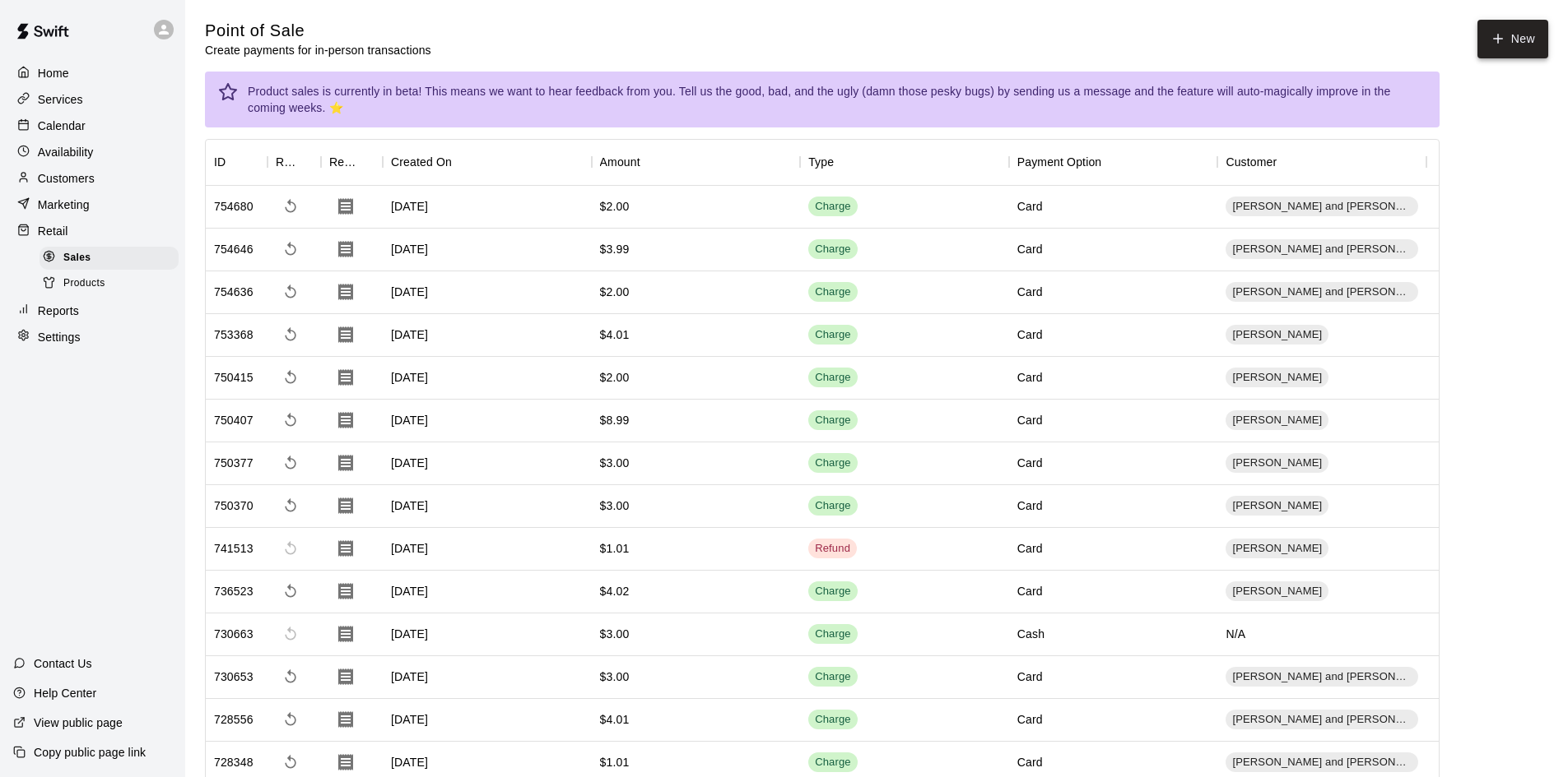
click at [1526, 43] on button "New" at bounding box center [1512, 39] width 71 height 38
click at [1491, 50] on button "New" at bounding box center [1512, 39] width 71 height 38
click at [1526, 46] on button "New" at bounding box center [1512, 39] width 71 height 38
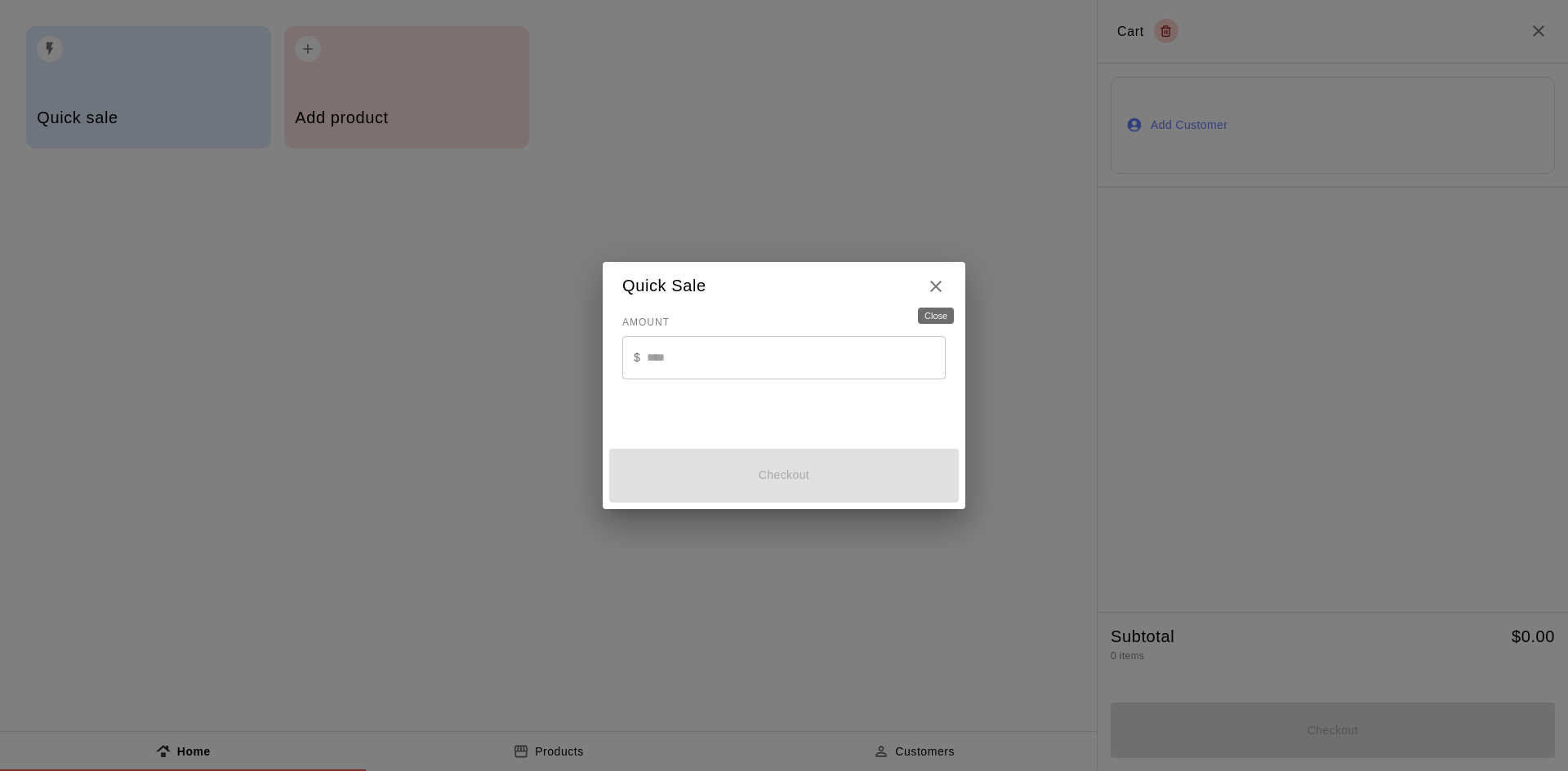
click at [944, 288] on icon "Close" at bounding box center [936, 286] width 20 height 20
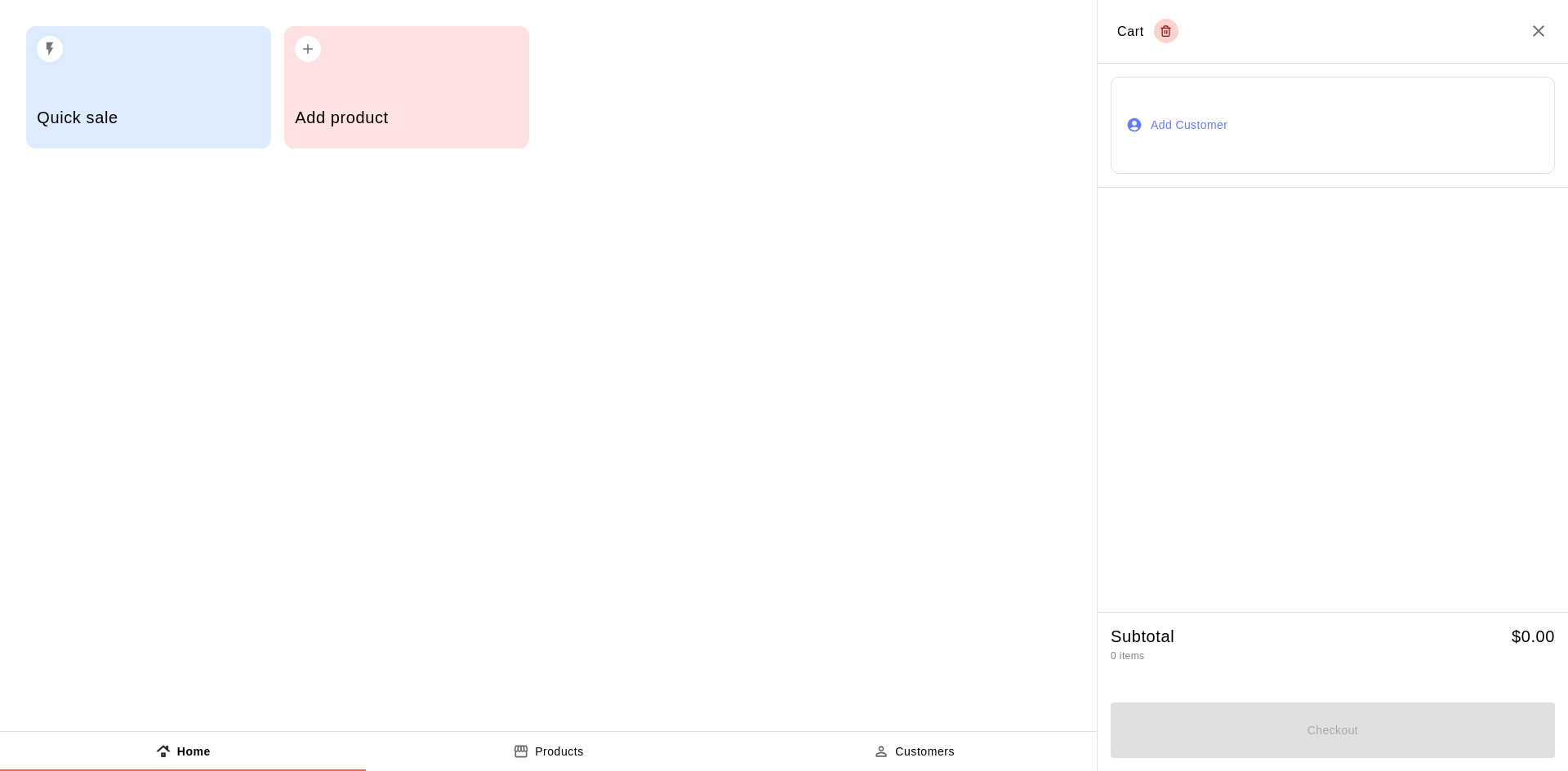
click at [444, 130] on div "Add product" at bounding box center [406, 119] width 223 height 58
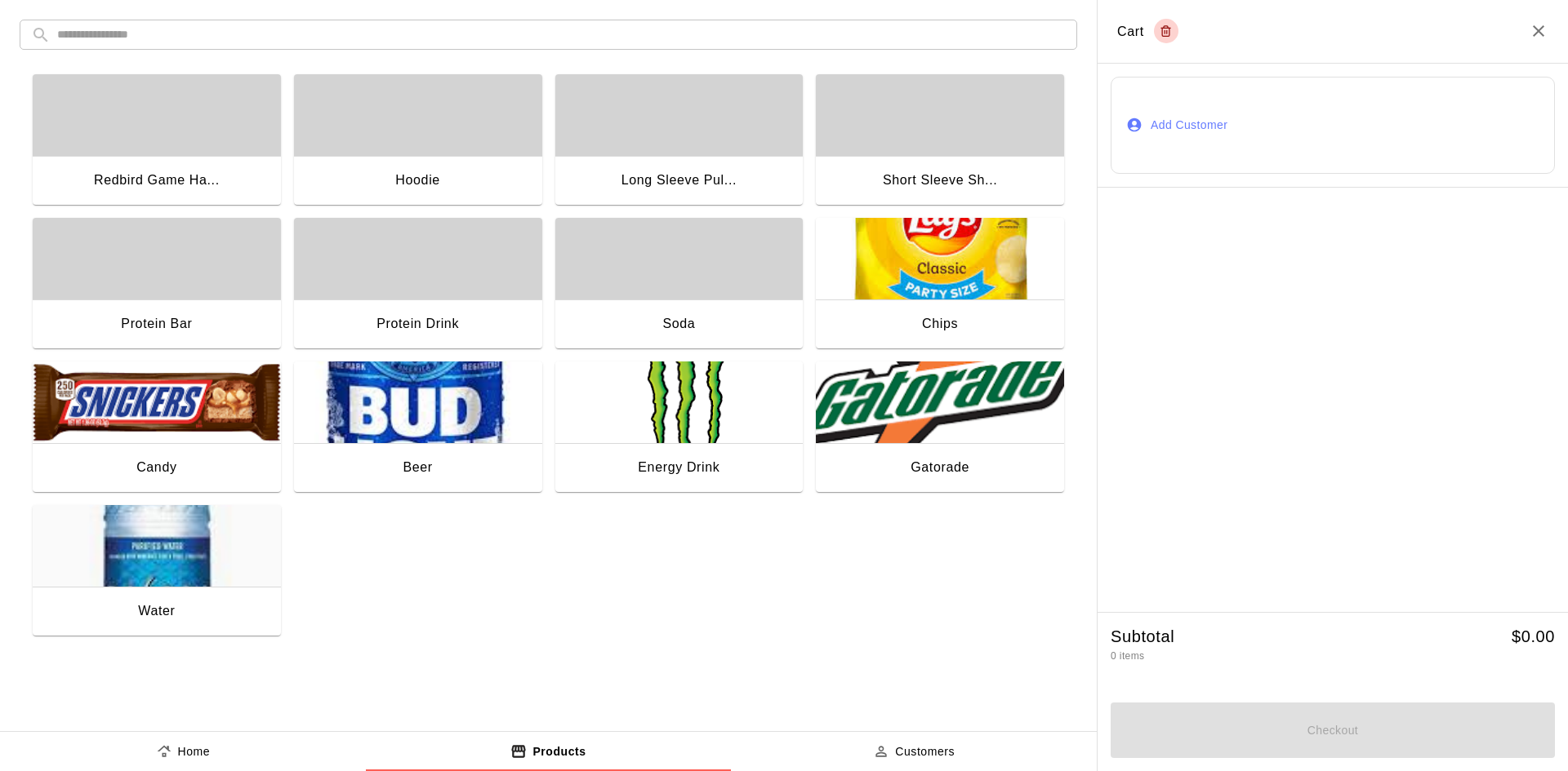
click at [411, 149] on div "button" at bounding box center [417, 115] width 248 height 82
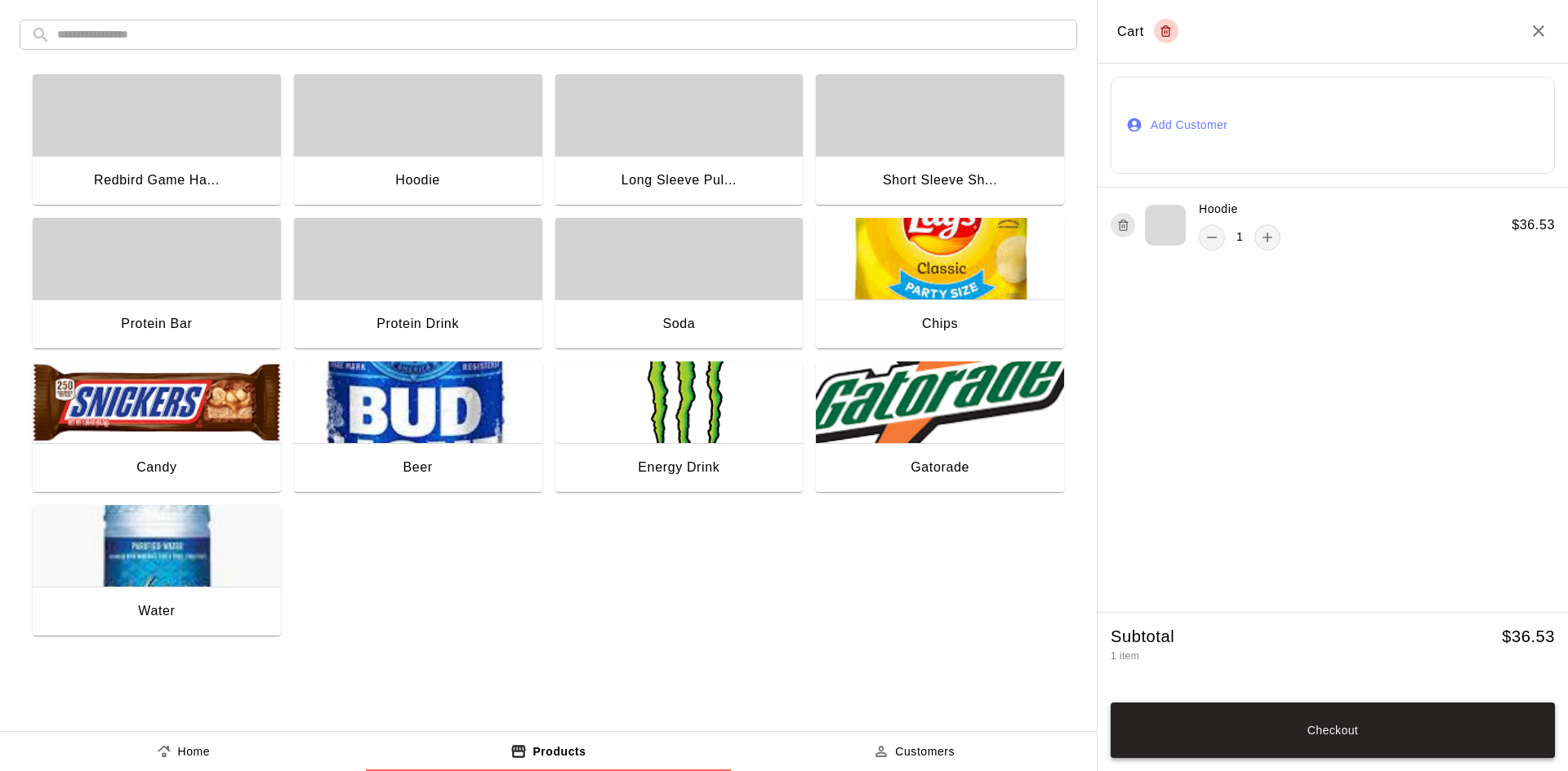
click at [1326, 722] on button "Checkout" at bounding box center [1333, 730] width 444 height 55
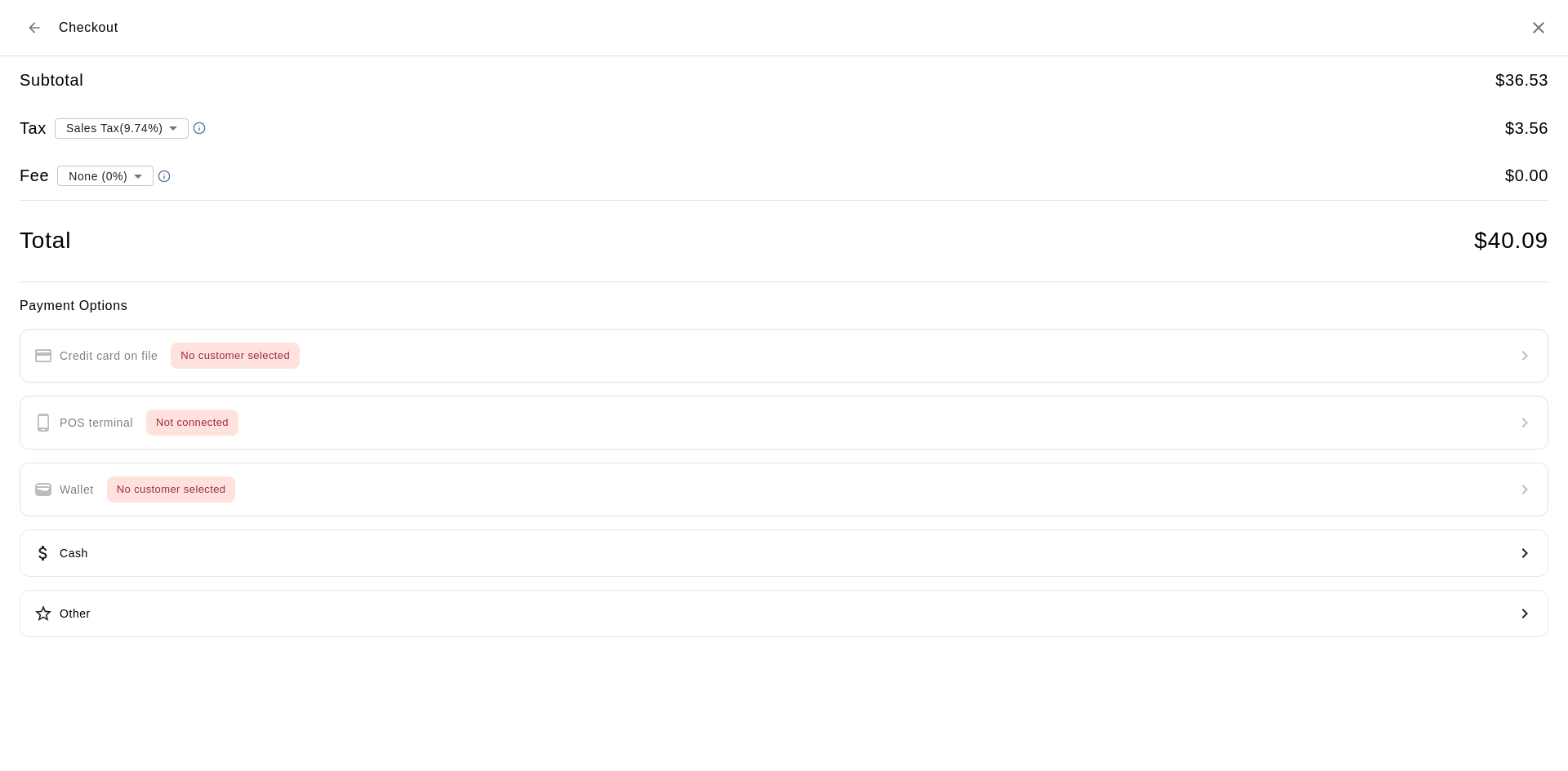
click at [202, 354] on div "Payment Options Credit card on file No customer selected POS terminal Not conne…" at bounding box center [784, 466] width 1529 height 343
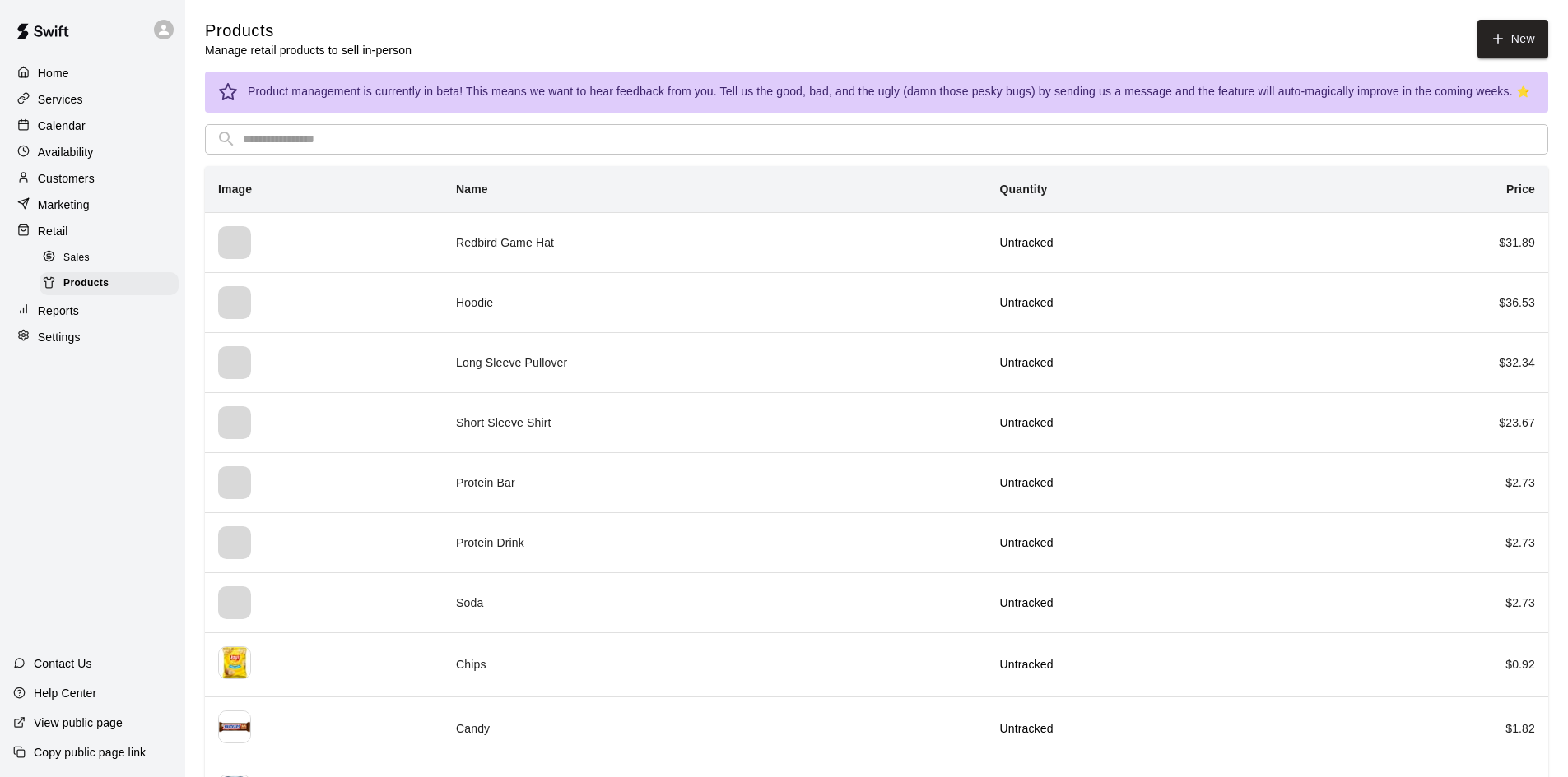
click at [108, 270] on div "Sales" at bounding box center [109, 258] width 139 height 23
click at [107, 291] on div "Products" at bounding box center [109, 284] width 139 height 23
click at [1484, 37] on link "New" at bounding box center [1512, 39] width 71 height 38
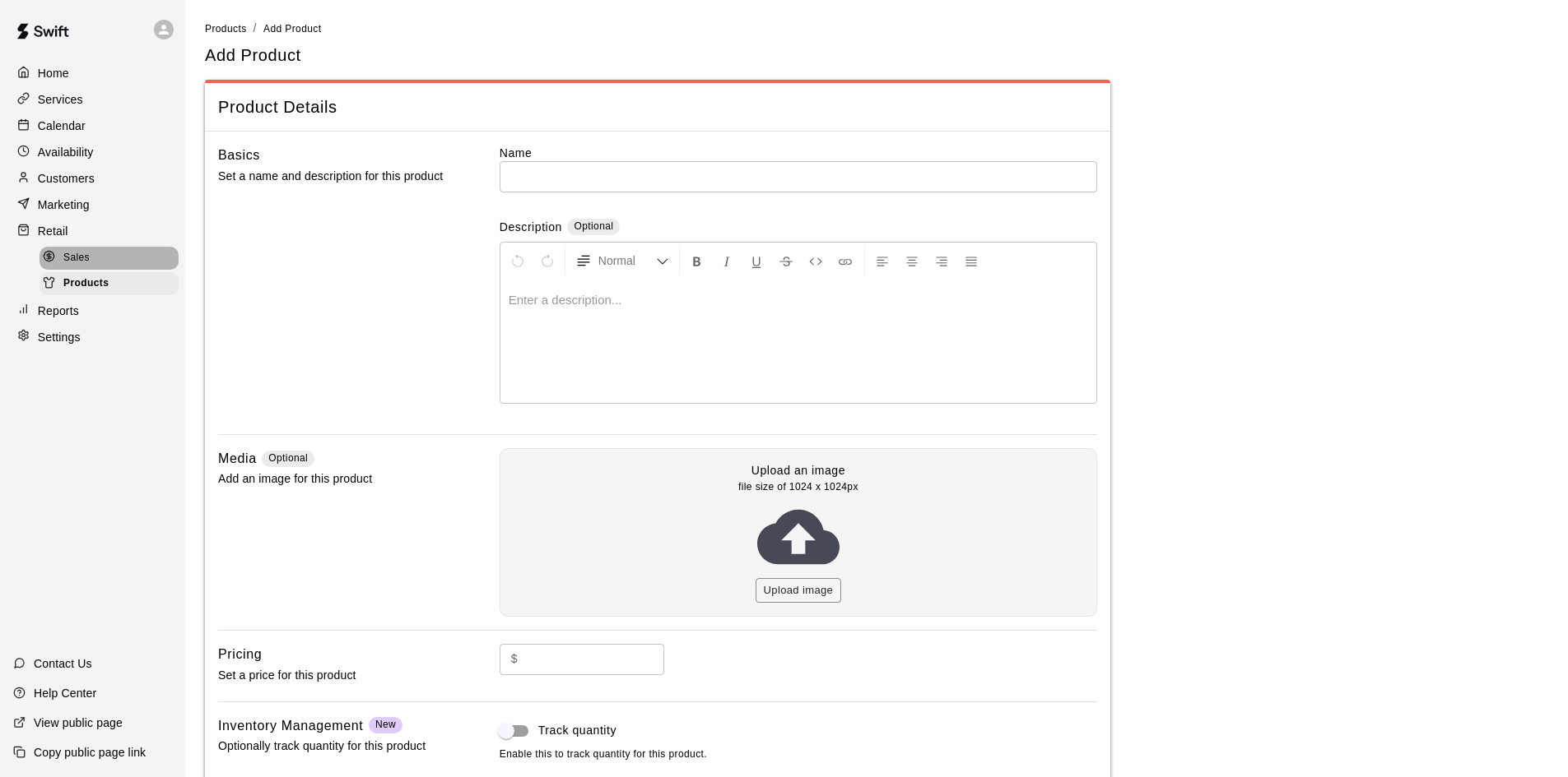
click at [94, 263] on div "Sales" at bounding box center [109, 258] width 139 height 23
click at [156, 258] on div "Sales" at bounding box center [109, 258] width 139 height 23
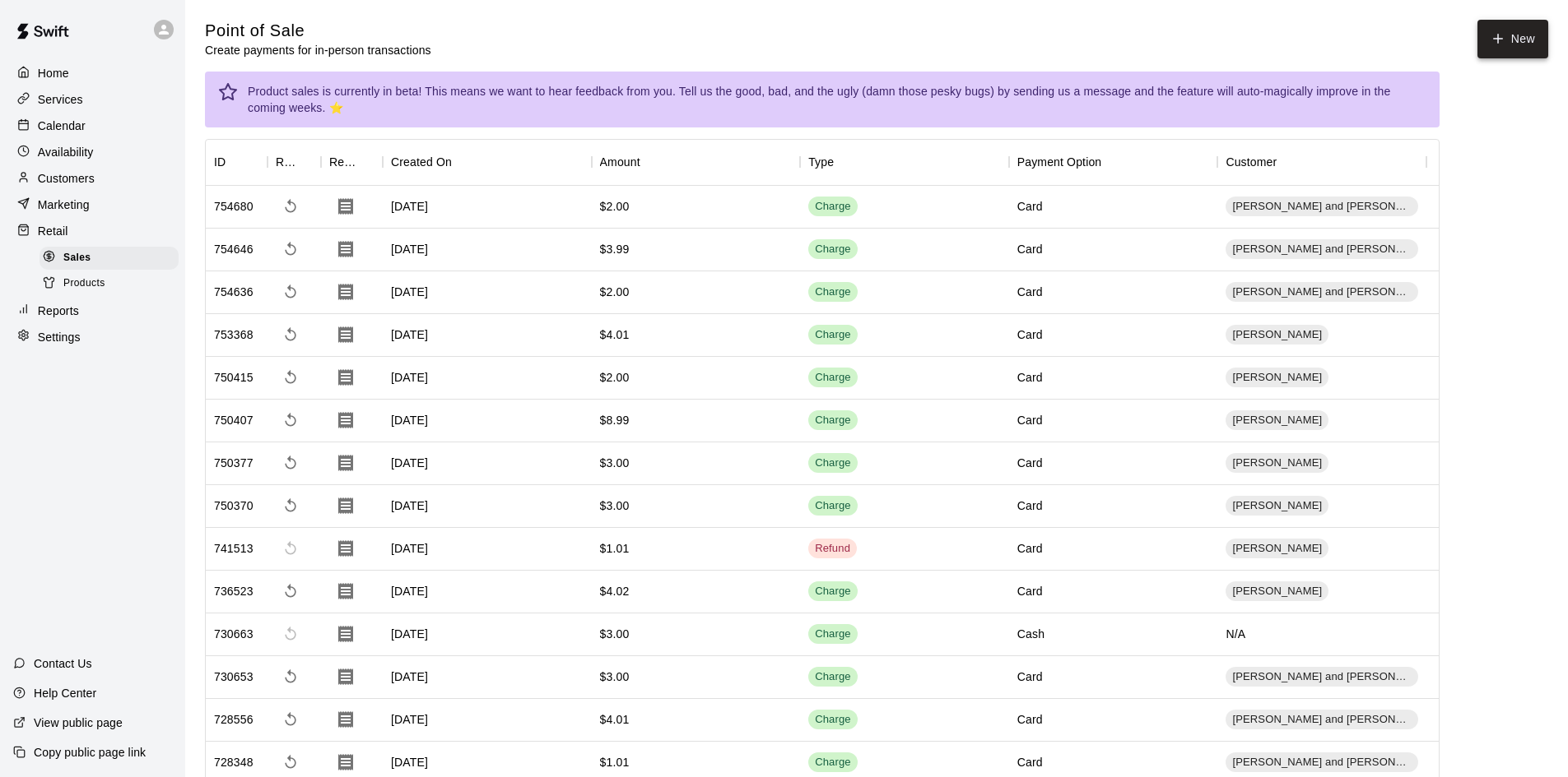
click at [1524, 38] on button "New" at bounding box center [1512, 39] width 71 height 38
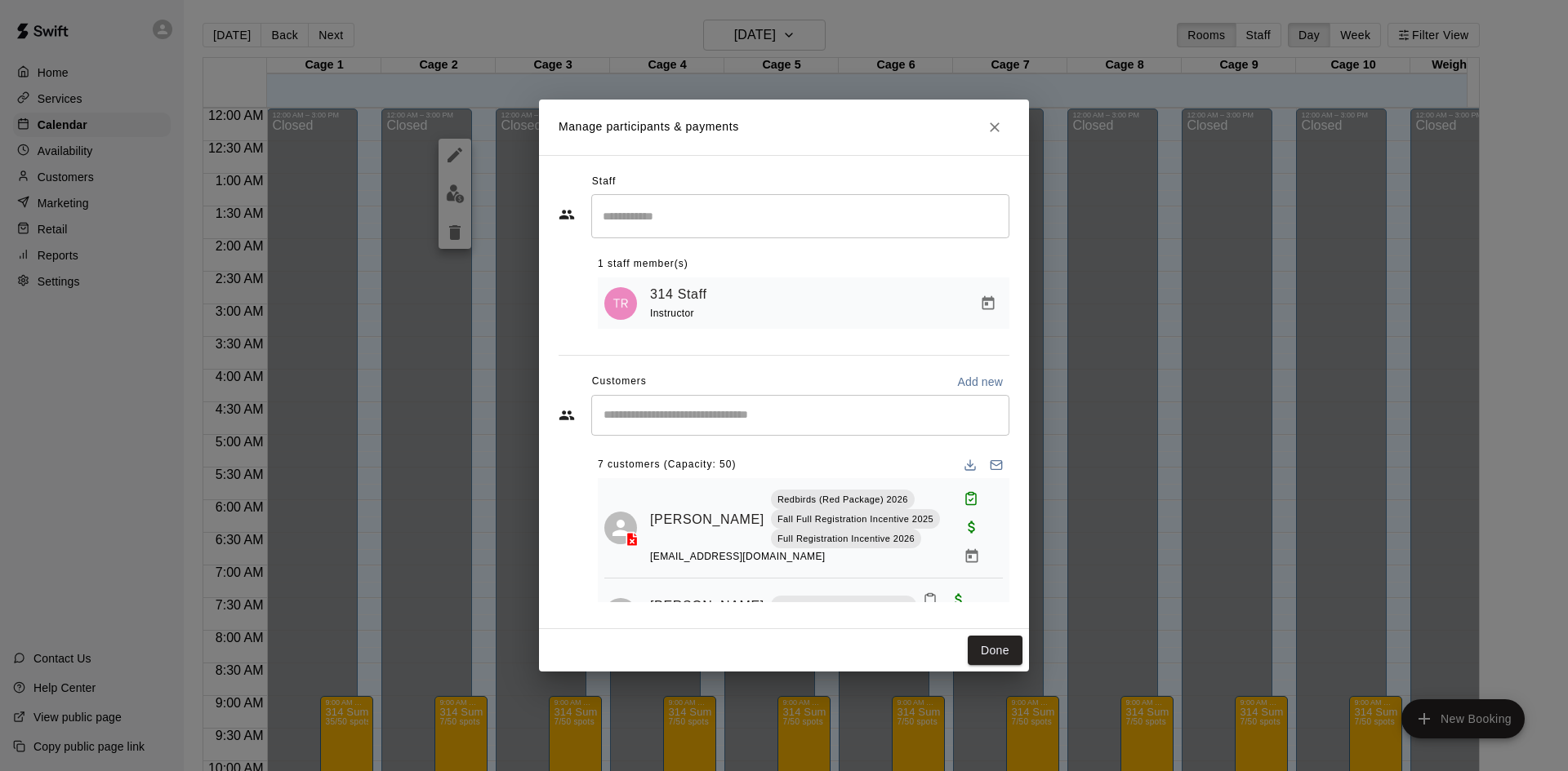
scroll to position [572, 0]
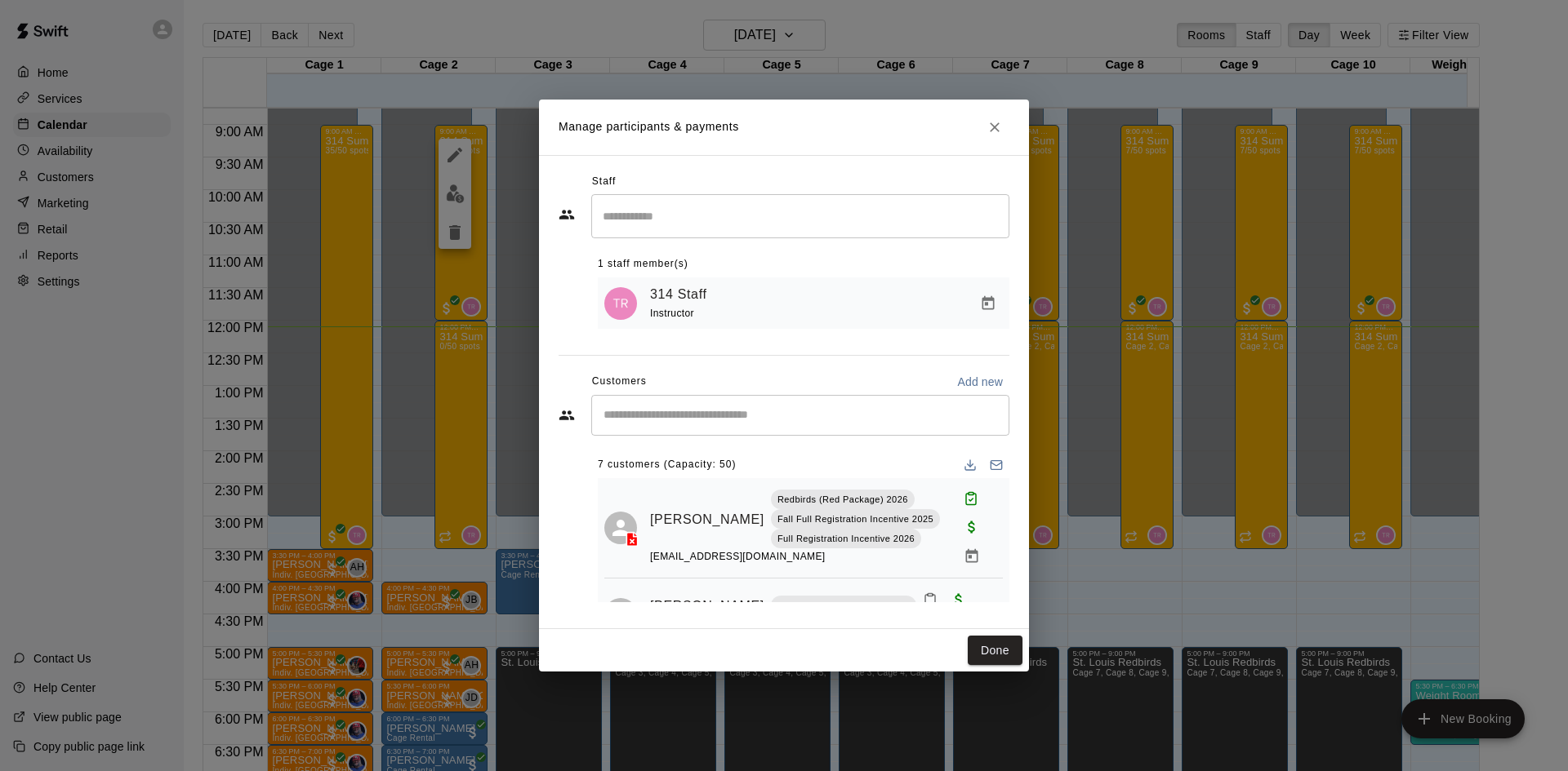
click at [987, 119] on icon "Close" at bounding box center [994, 127] width 16 height 16
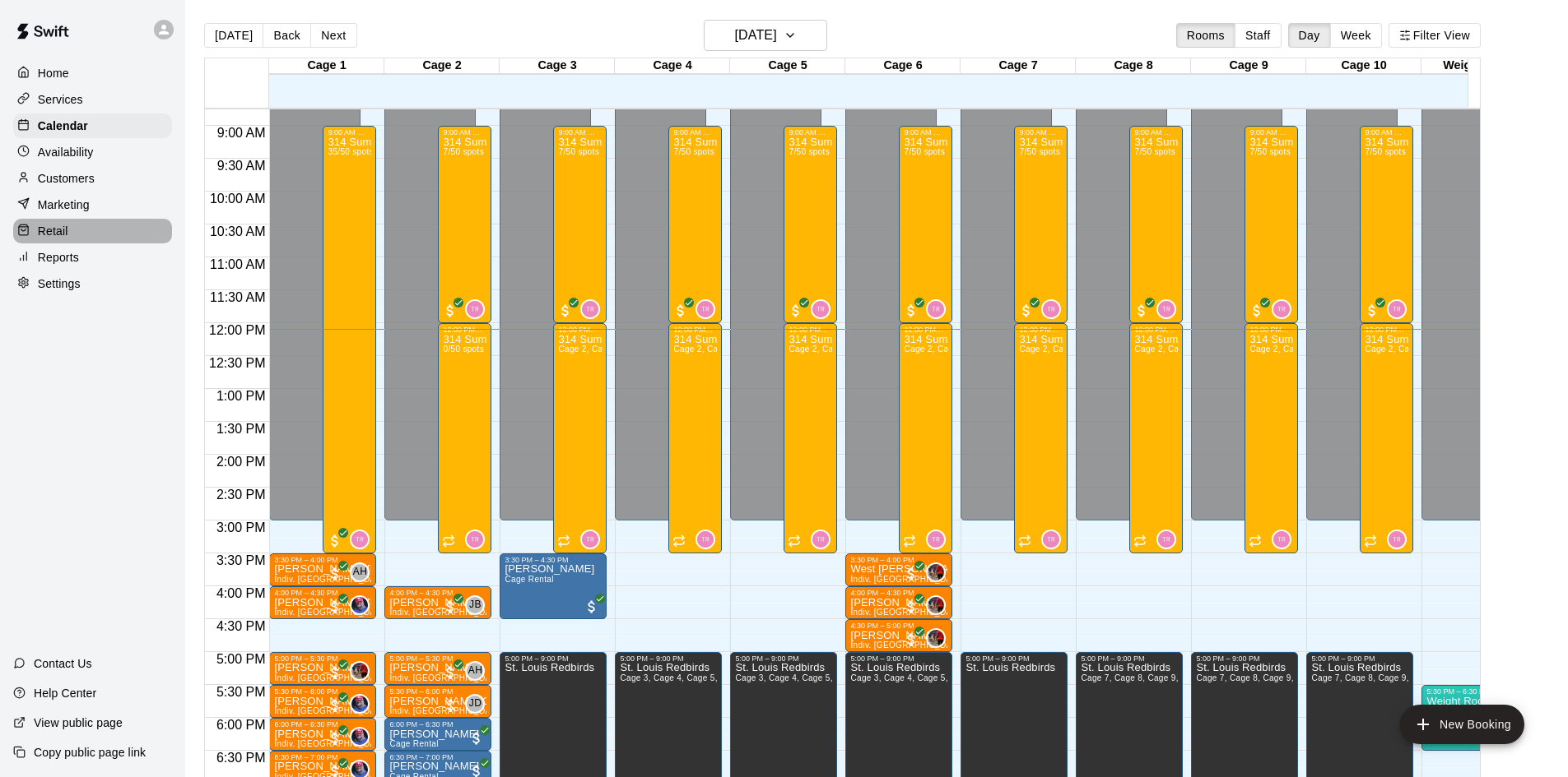
click at [79, 229] on div "Retail" at bounding box center [92, 231] width 158 height 24
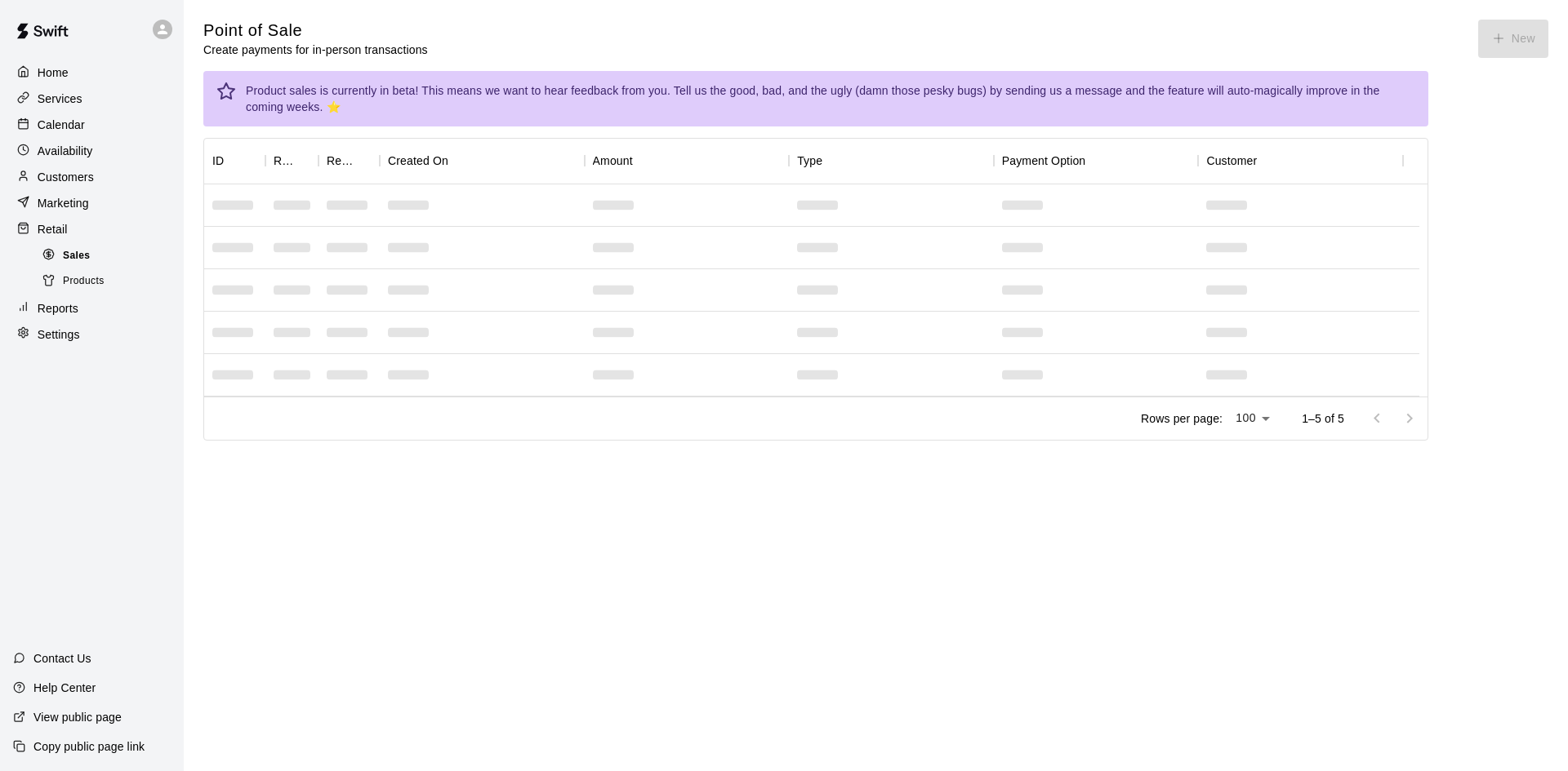
click at [120, 259] on div "Sales" at bounding box center [108, 256] width 138 height 22
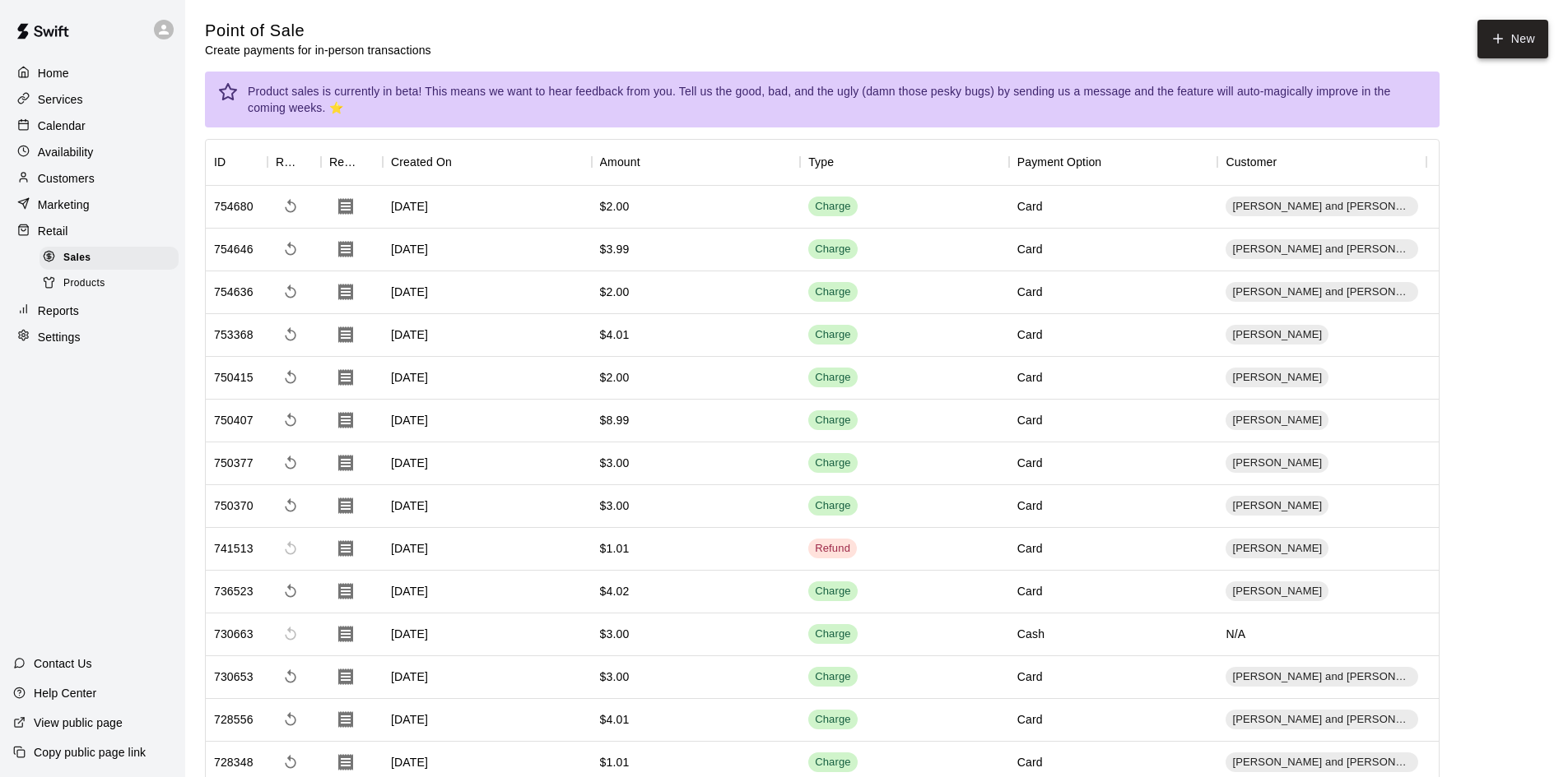
click at [1505, 51] on button "New" at bounding box center [1512, 39] width 71 height 38
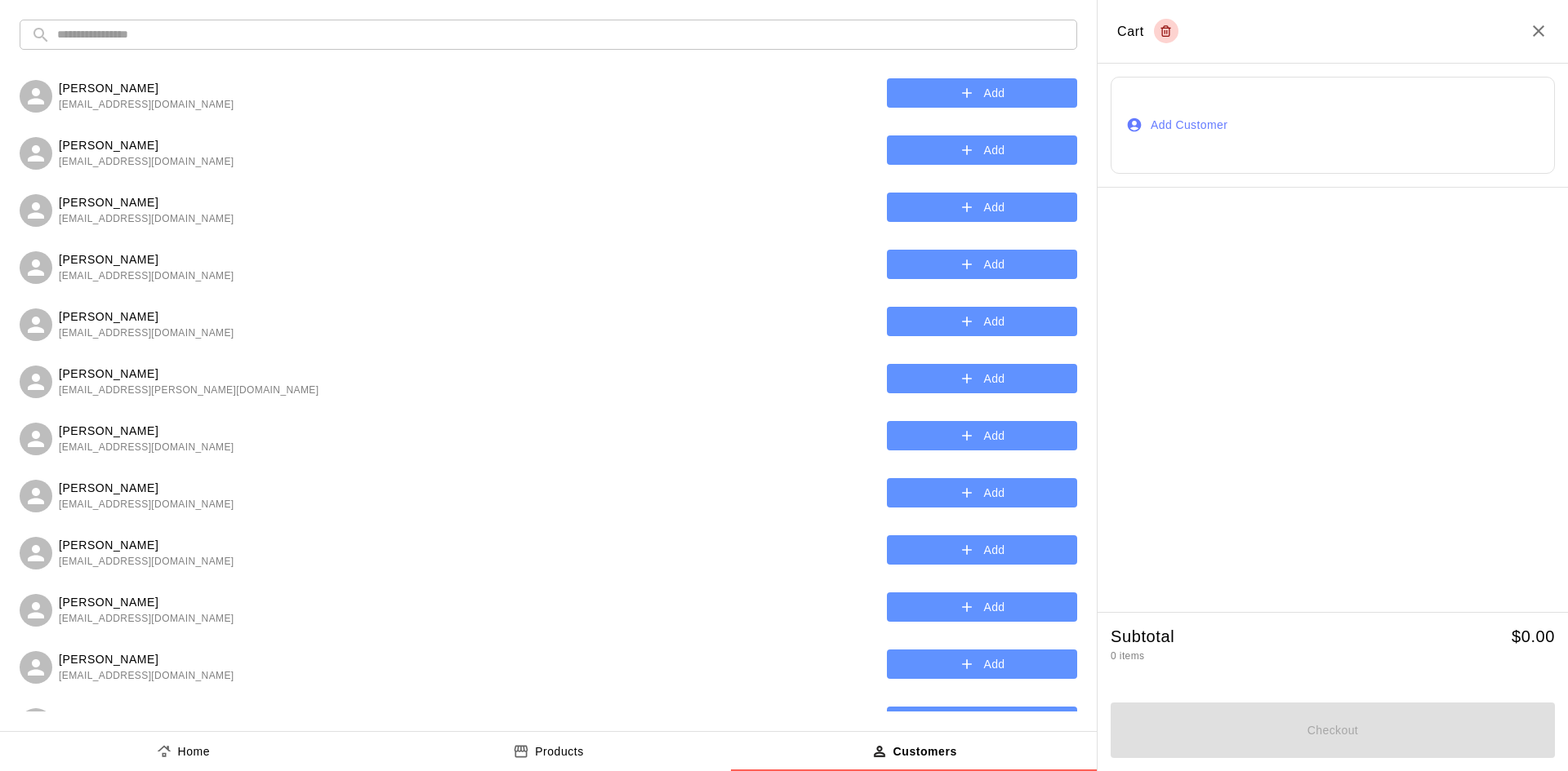
click at [284, 35] on input "text" at bounding box center [561, 35] width 1008 height 30
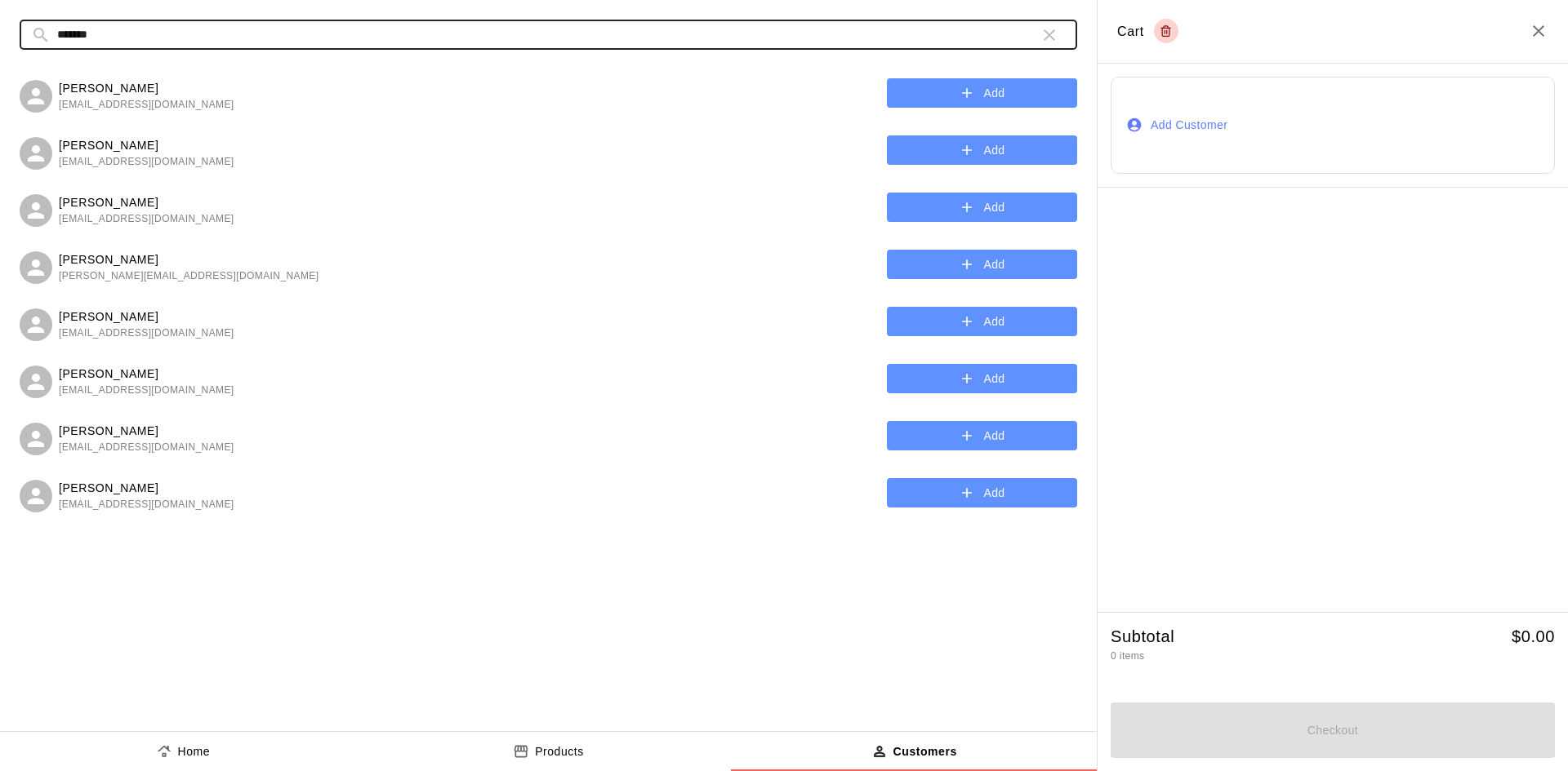
type input "*******"
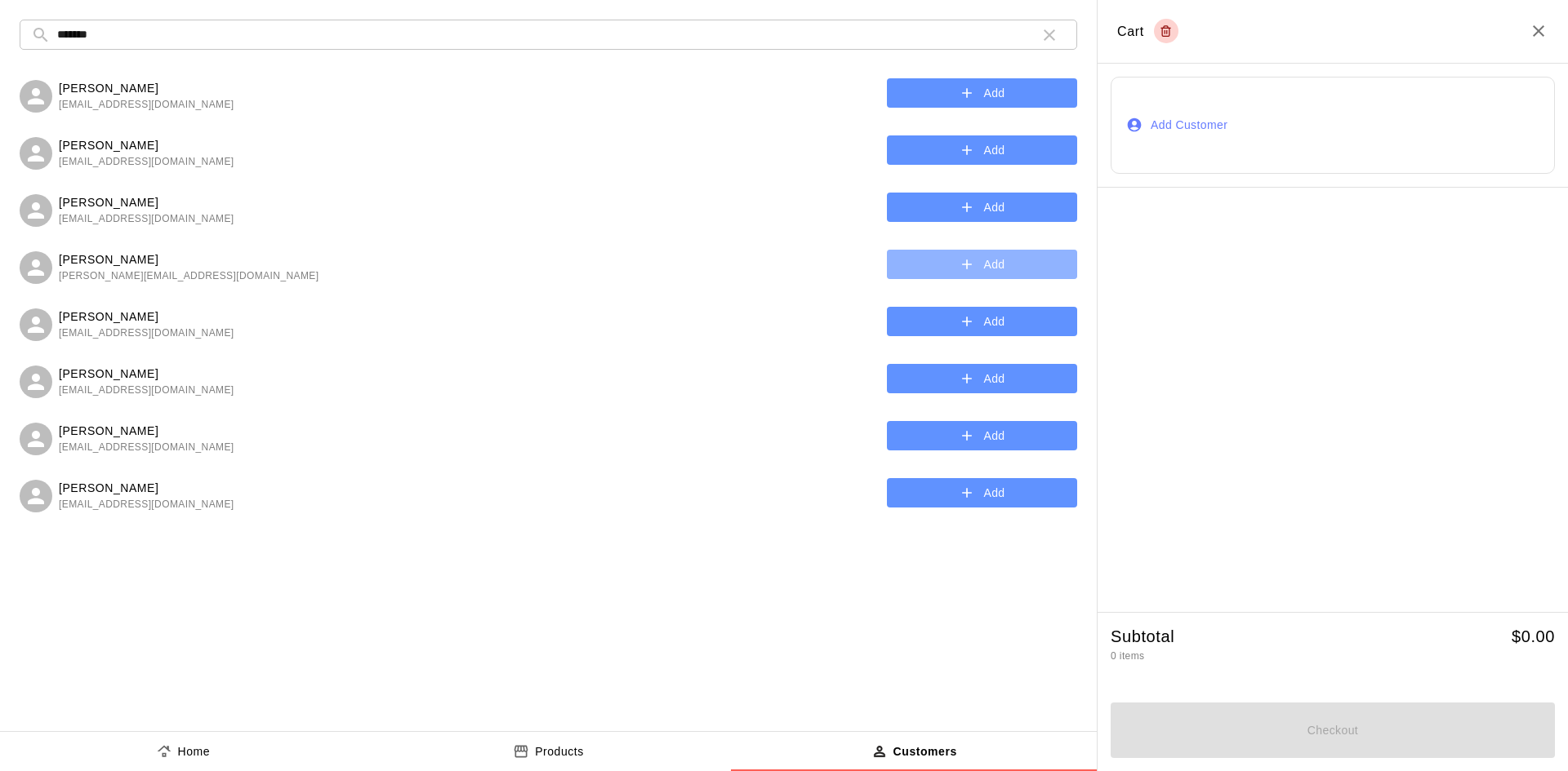
click at [939, 268] on button "Add" at bounding box center [982, 264] width 190 height 30
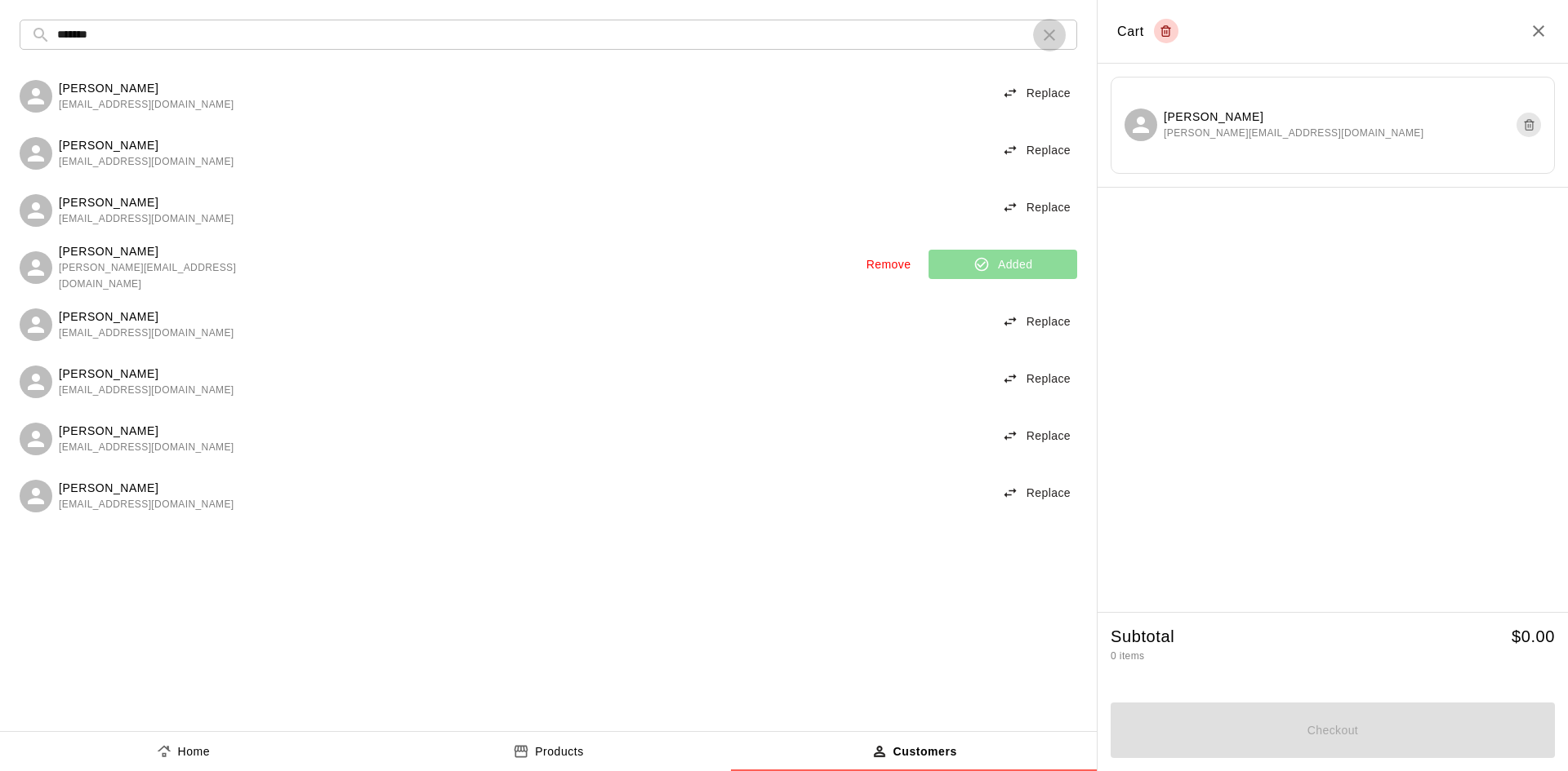
click at [1039, 33] on icon "button" at bounding box center [1049, 35] width 20 height 20
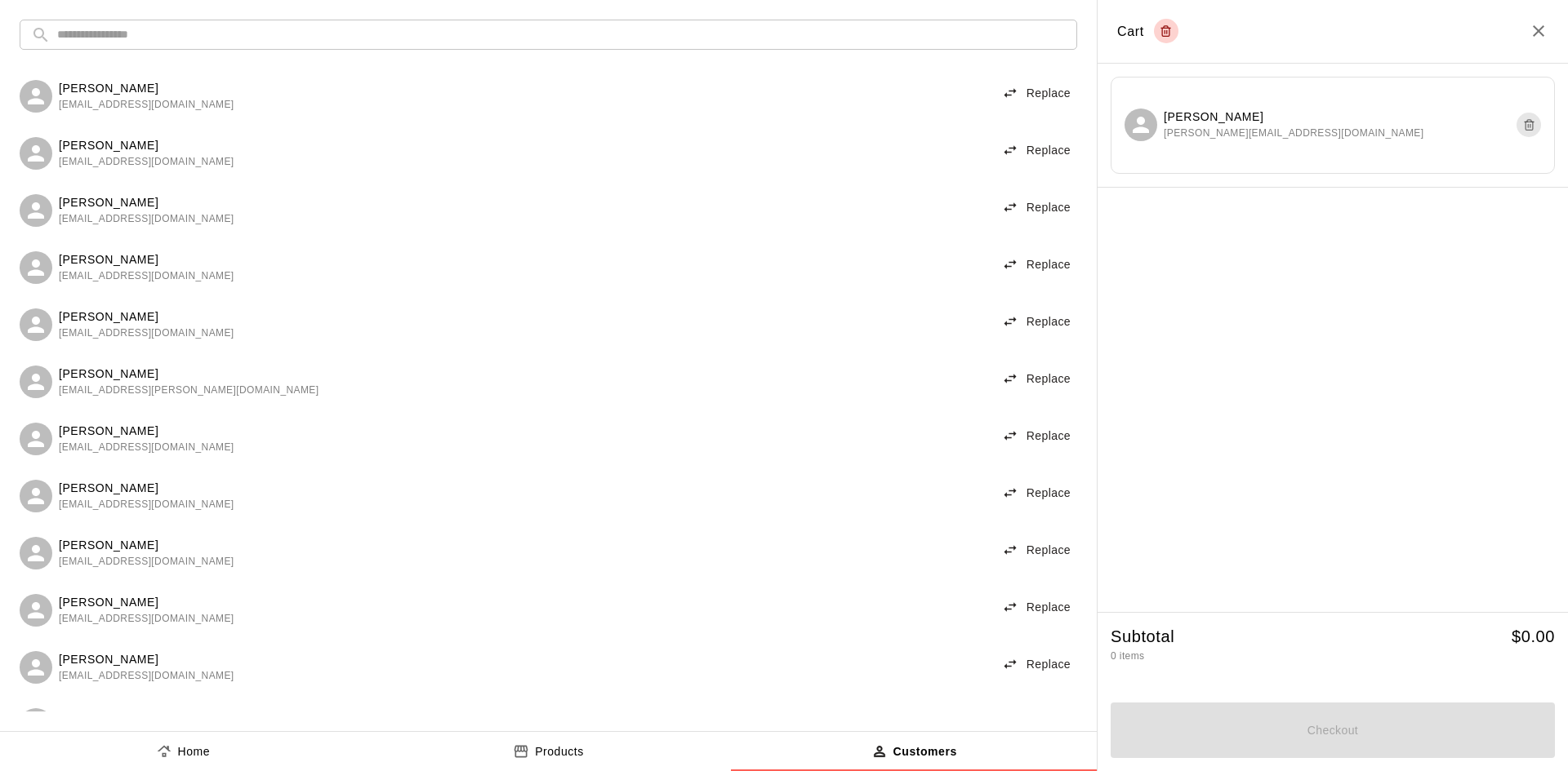
click at [559, 753] on p "Products" at bounding box center [559, 752] width 49 height 17
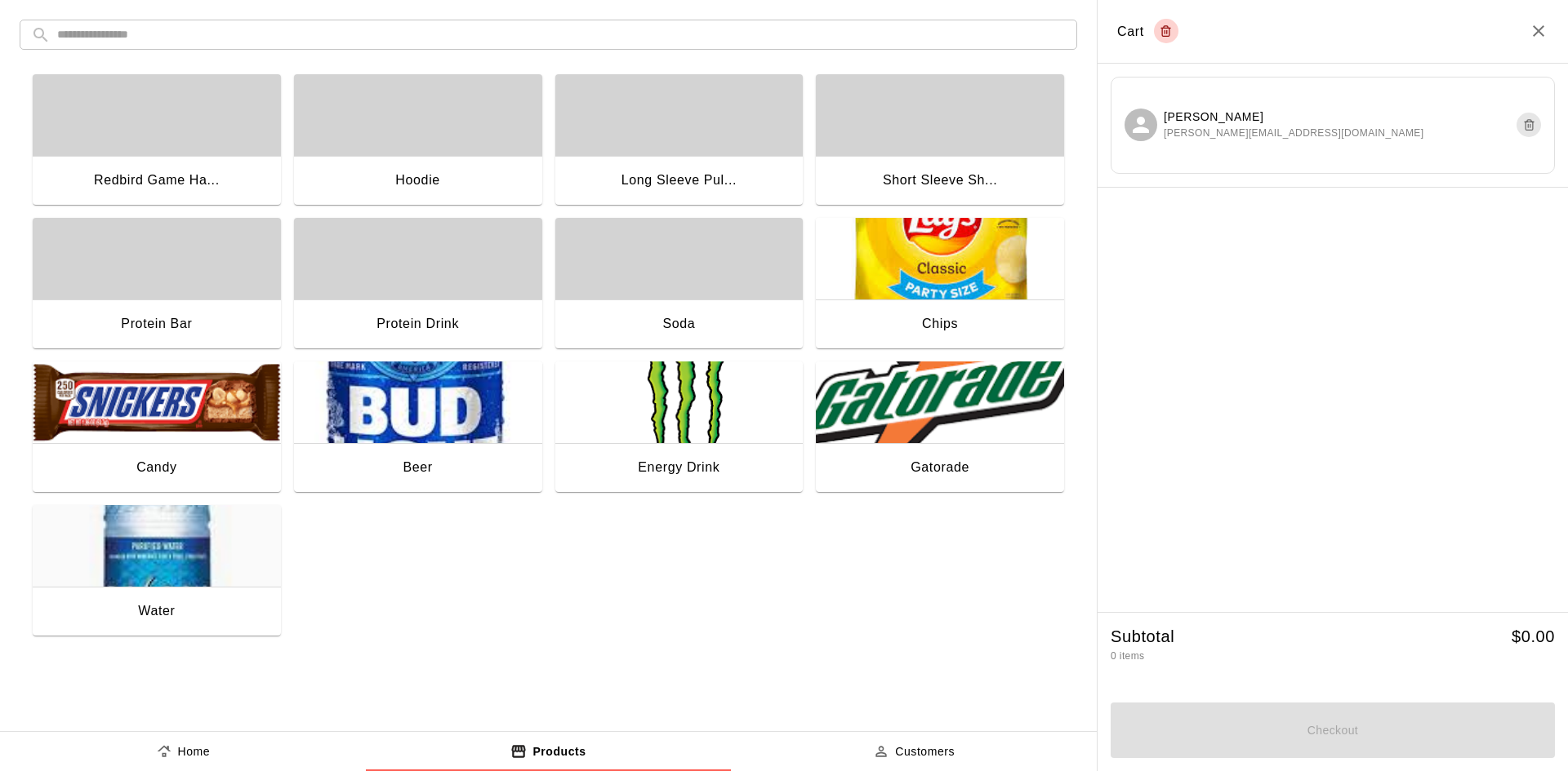
click at [434, 156] on div "Hoodie" at bounding box center [417, 182] width 248 height 52
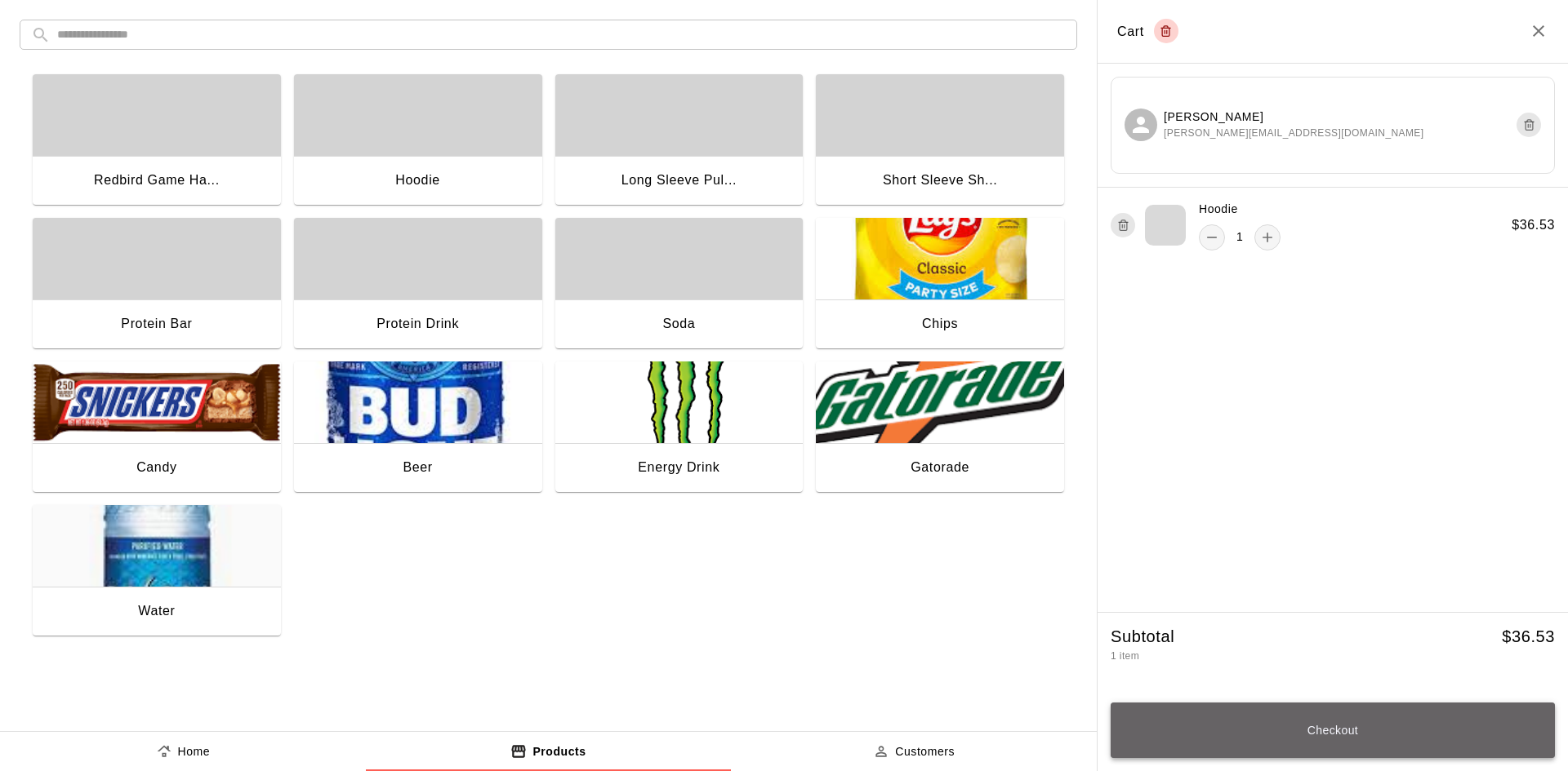
click at [1252, 736] on button "Checkout" at bounding box center [1333, 730] width 444 height 55
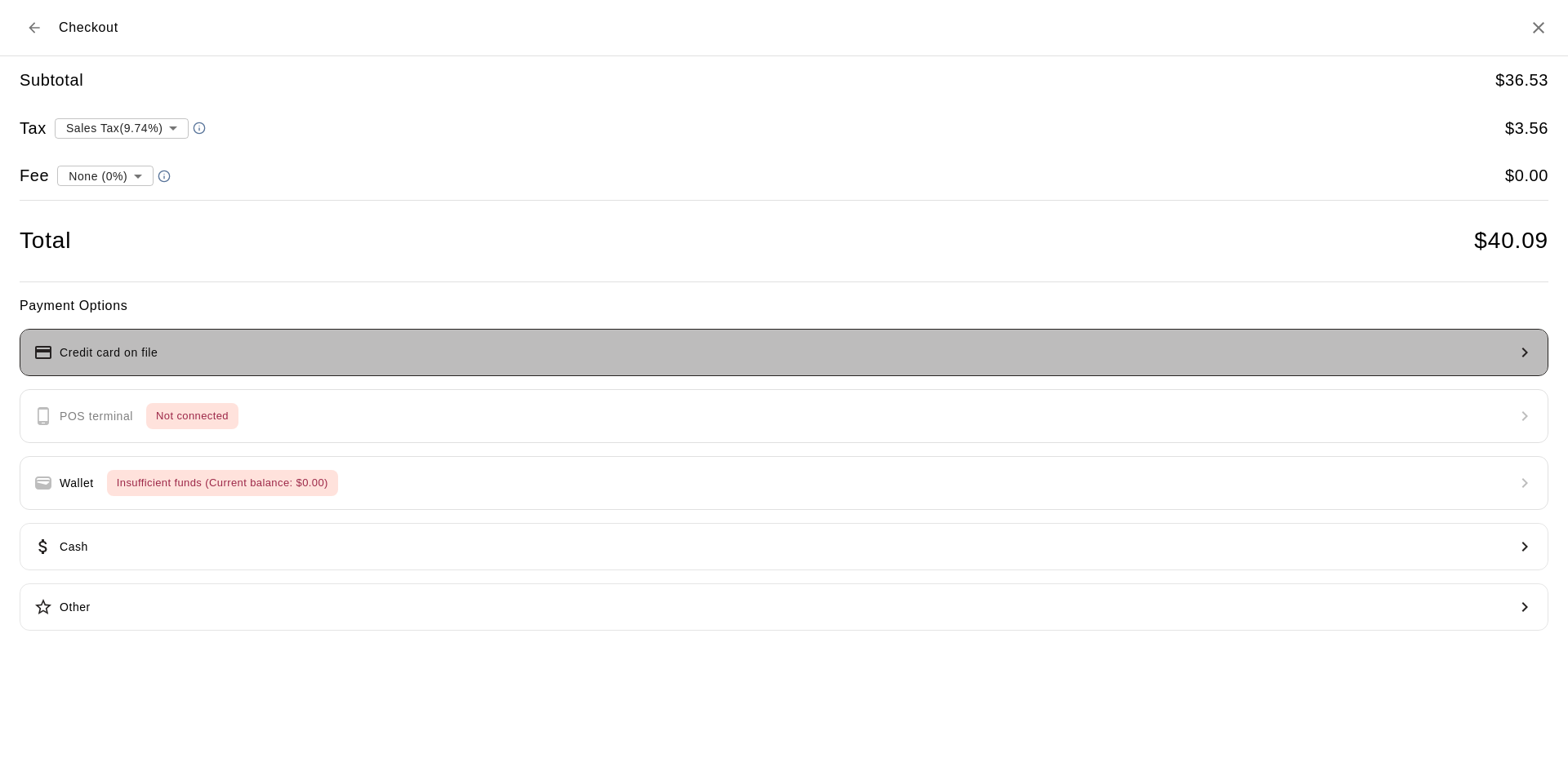
click at [146, 356] on p "Credit card on file" at bounding box center [108, 353] width 98 height 17
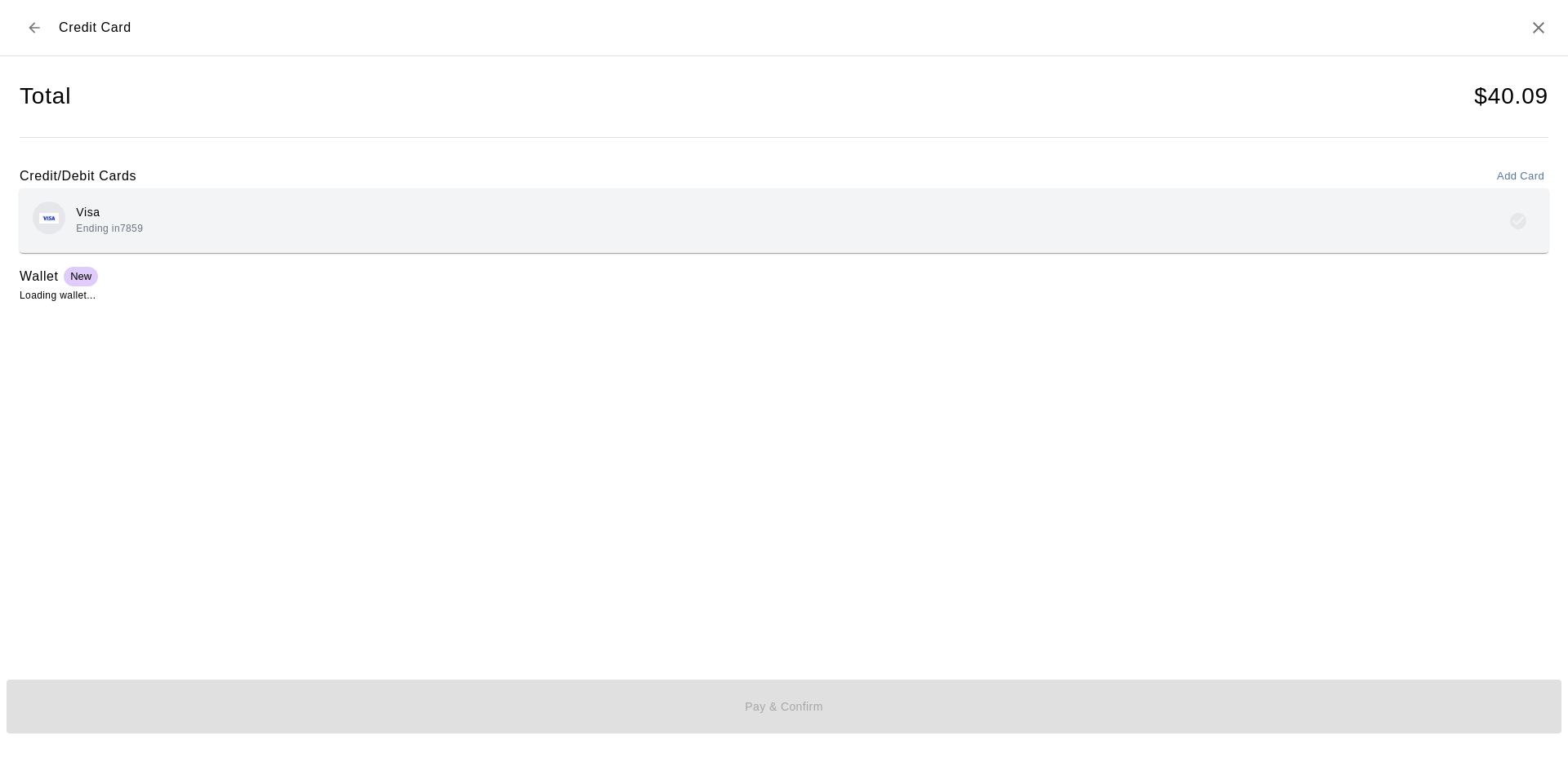
click at [191, 229] on div "Visa Ending in 7859" at bounding box center [784, 220] width 1502 height 38
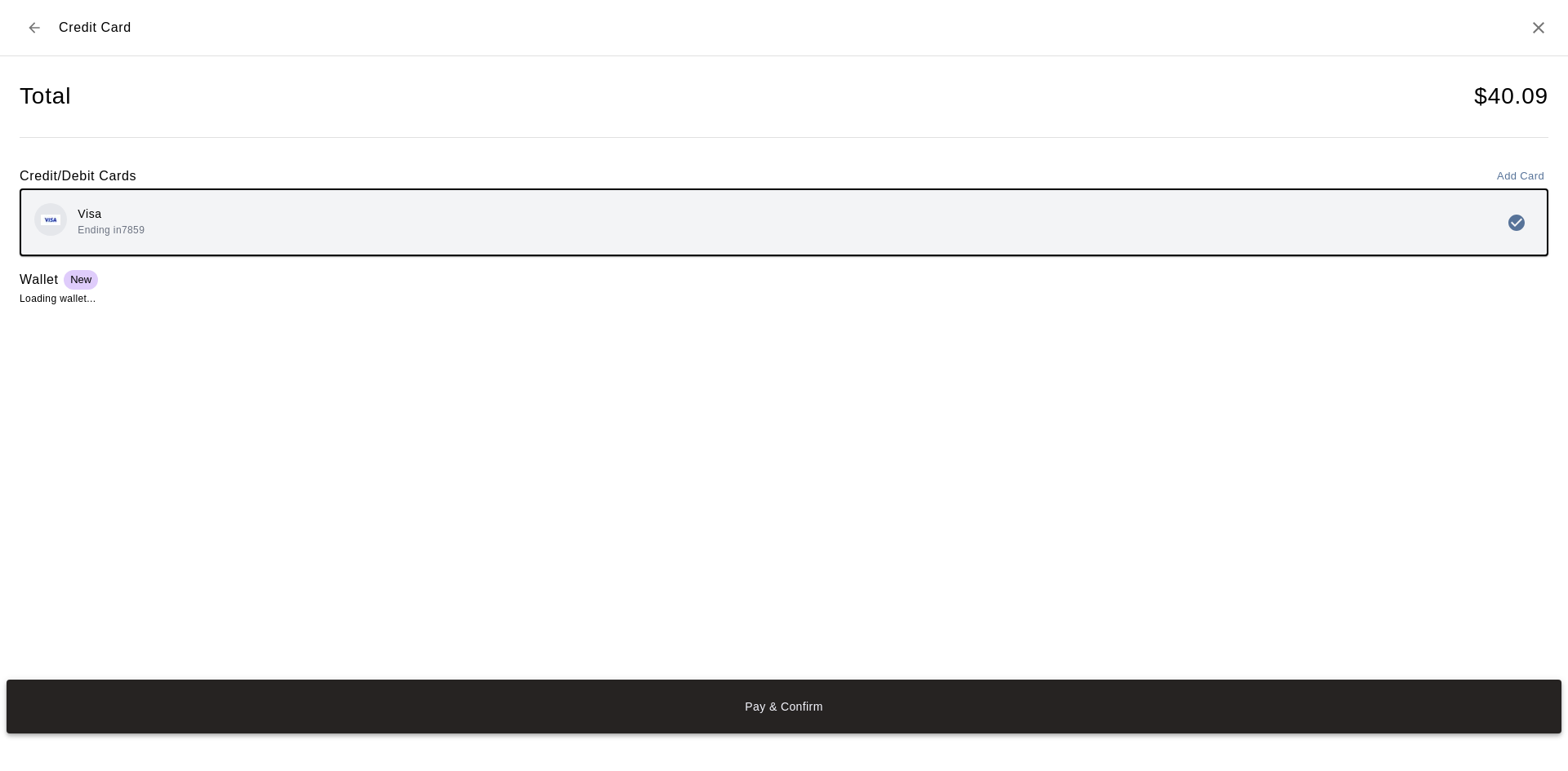
click at [365, 685] on button "Pay & Confirm" at bounding box center [784, 706] width 1555 height 54
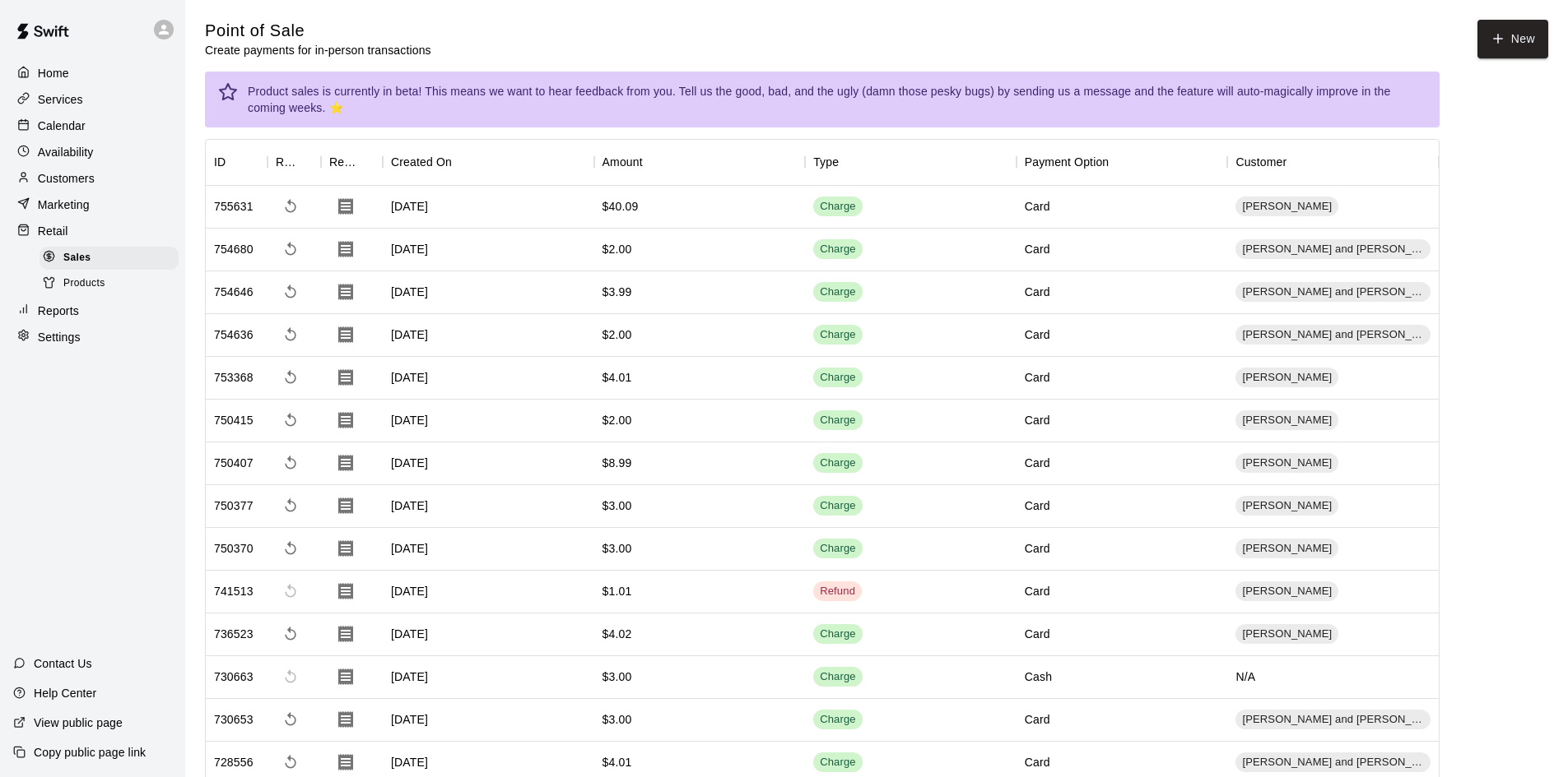
click at [89, 120] on div "Calendar" at bounding box center [92, 125] width 158 height 24
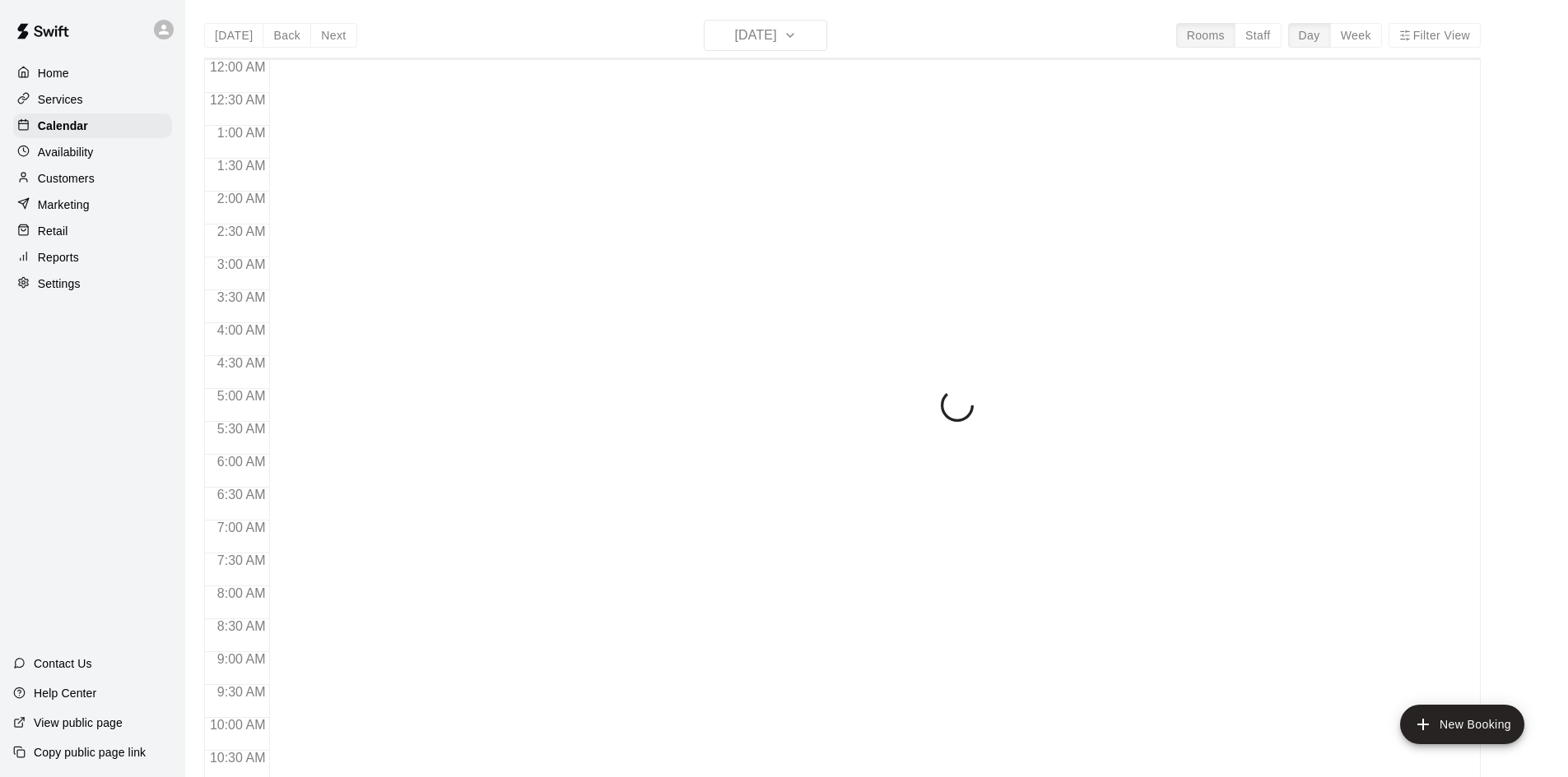
scroll to position [820, 0]
